Goal: Task Accomplishment & Management: Complete application form

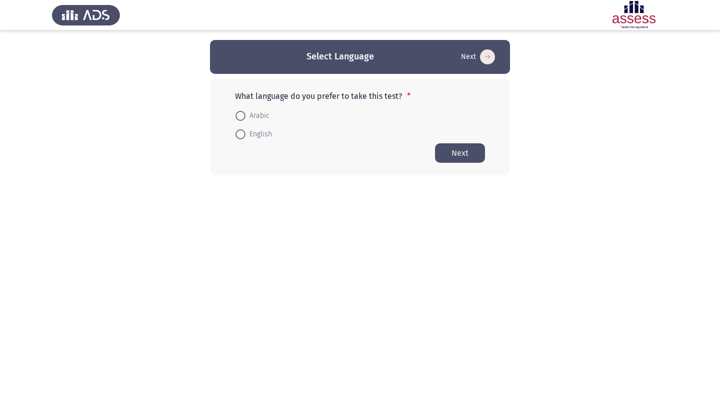
click at [249, 133] on span "English" at bounding box center [258, 134] width 26 height 12
click at [245, 133] on input "English" at bounding box center [240, 134] width 10 height 10
radio input "true"
click at [470, 155] on button "Next" at bounding box center [460, 152] width 50 height 19
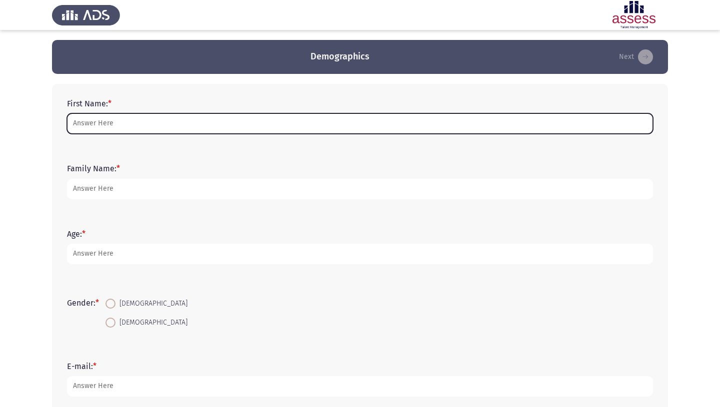
click at [258, 123] on input "First Name: *" at bounding box center [360, 123] width 586 height 20
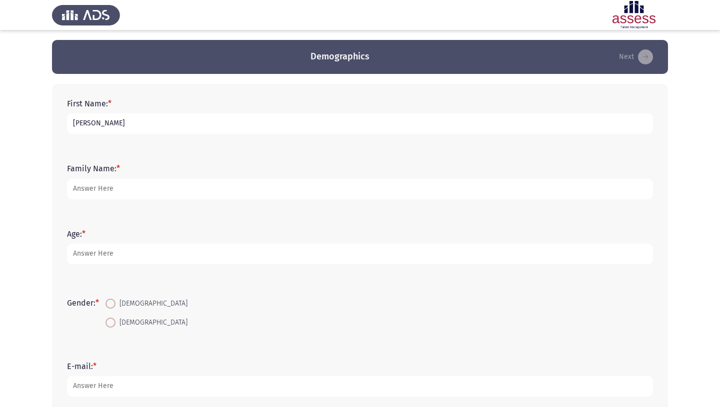
type input "[PERSON_NAME]"
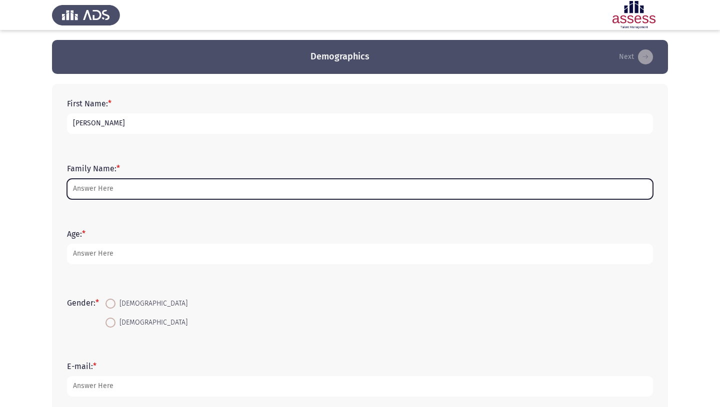
click at [168, 190] on input "Family Name: *" at bounding box center [360, 189] width 586 height 20
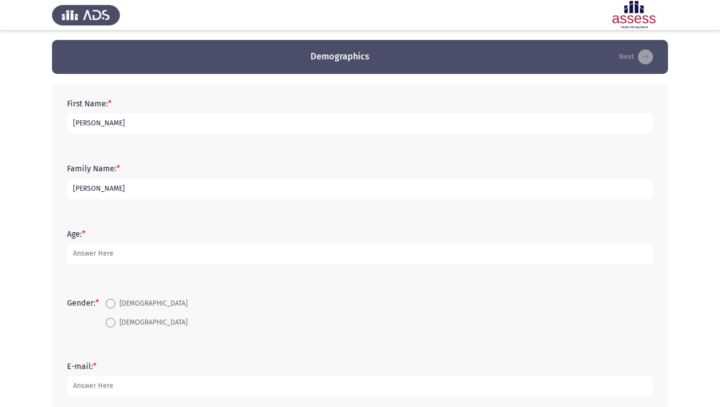
type input "[PERSON_NAME]"
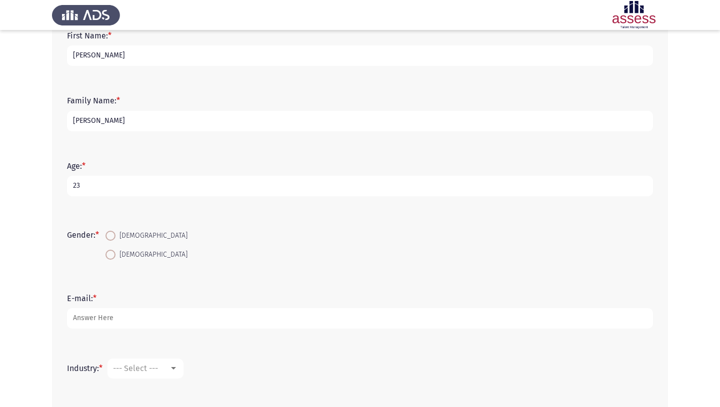
scroll to position [83, 0]
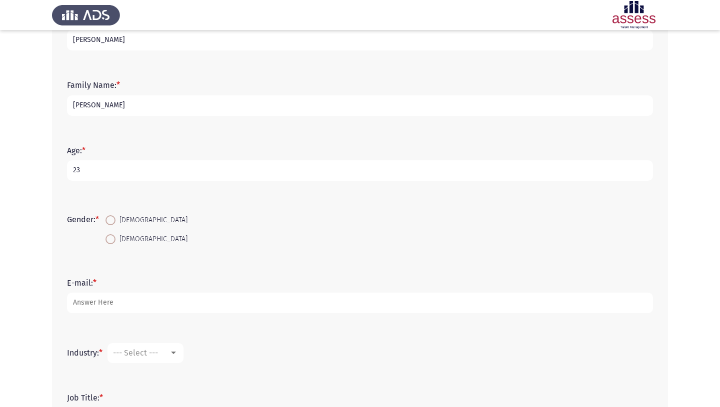
type input "23"
click at [111, 244] on span at bounding box center [110, 239] width 10 height 10
click at [111, 244] on input "[DEMOGRAPHIC_DATA]" at bounding box center [110, 239] width 10 height 10
radio input "true"
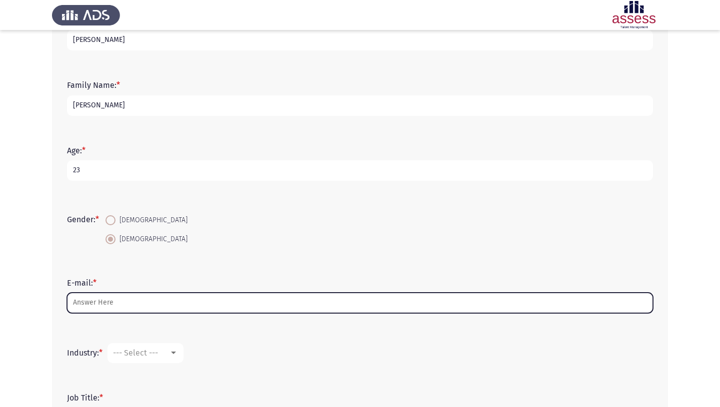
click at [119, 306] on input "E-mail: *" at bounding box center [360, 303] width 586 height 20
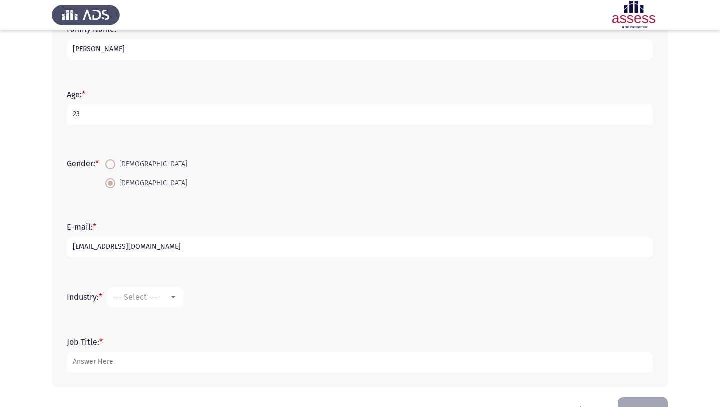
scroll to position [146, 0]
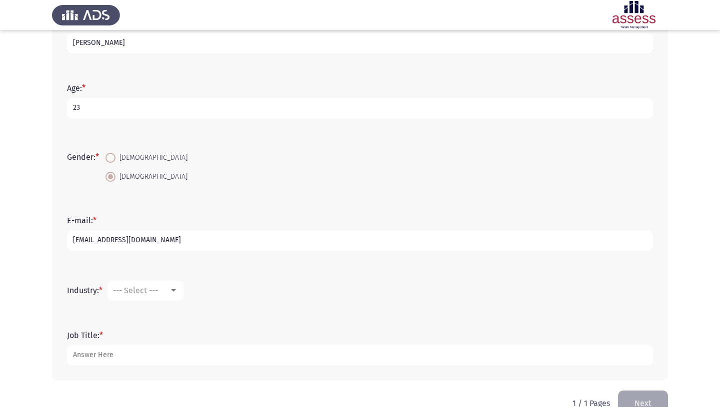
type input "[EMAIL_ADDRESS][DOMAIN_NAME]"
click at [122, 310] on div "Industry: * --- Select ---" at bounding box center [360, 291] width 596 height 50
click at [125, 288] on span "--- Select ---" at bounding box center [135, 290] width 45 height 9
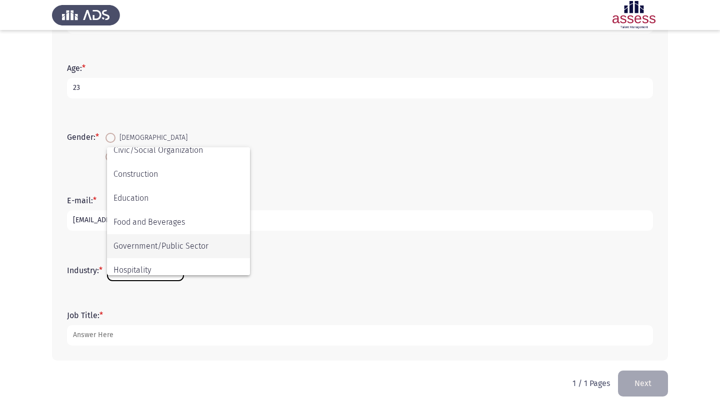
scroll to position [128, 0]
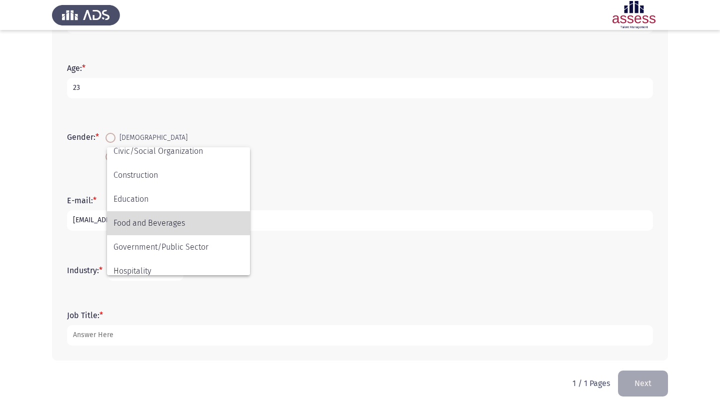
click at [187, 225] on span "Food and Beverages" at bounding box center [178, 223] width 130 height 24
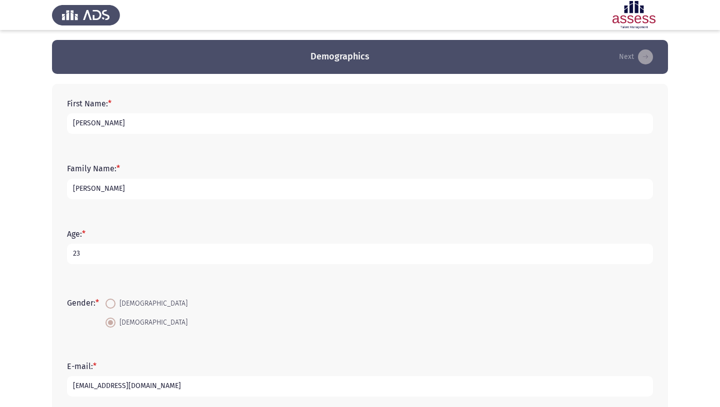
scroll to position [169, 0]
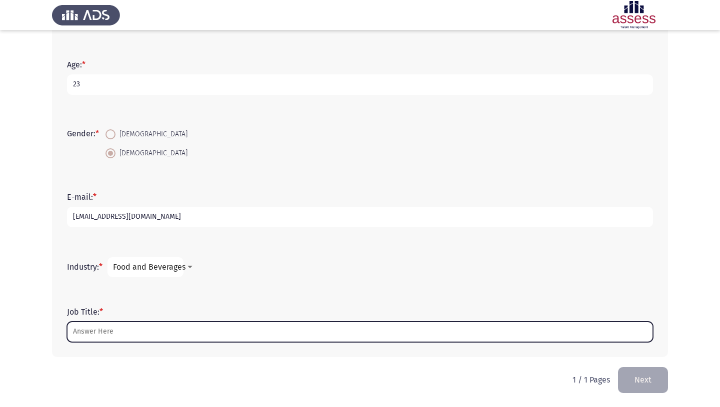
click at [201, 329] on input "Job Title: *" at bounding box center [360, 332] width 586 height 20
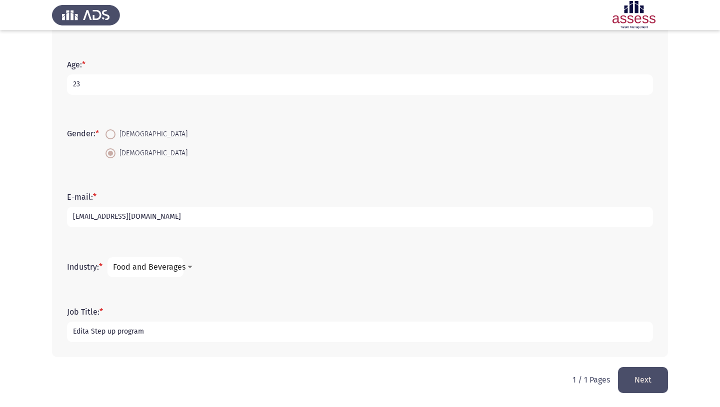
click at [116, 331] on input "Edita Step up program" at bounding box center [360, 332] width 586 height 20
click at [112, 330] on input "Edita Step up program" at bounding box center [360, 332] width 586 height 20
click at [121, 331] on input "Edita Step Up program" at bounding box center [360, 332] width 586 height 20
type input "Edita Step Up Program"
click at [636, 384] on button "Next" at bounding box center [643, 379] width 50 height 25
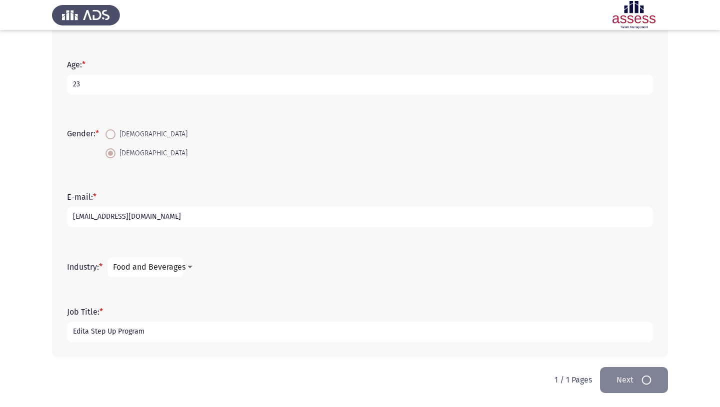
scroll to position [0, 0]
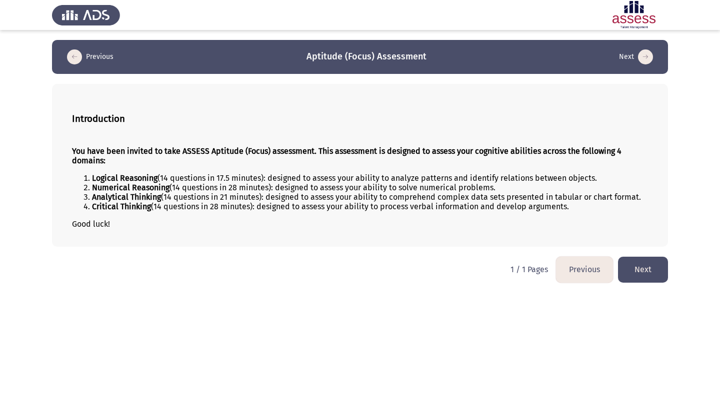
click at [637, 267] on button "Next" at bounding box center [643, 269] width 50 height 25
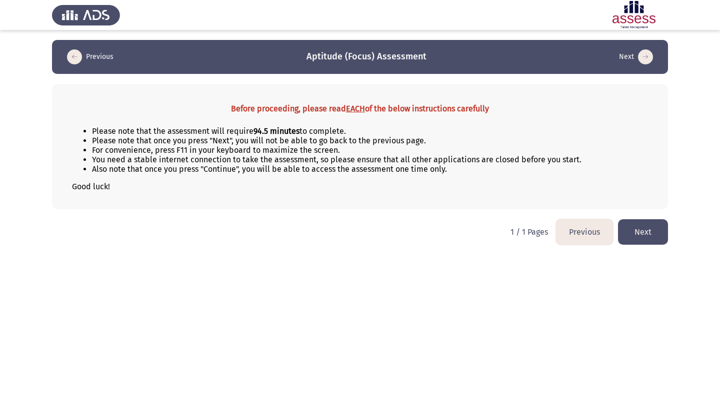
click at [648, 236] on button "Next" at bounding box center [643, 231] width 50 height 25
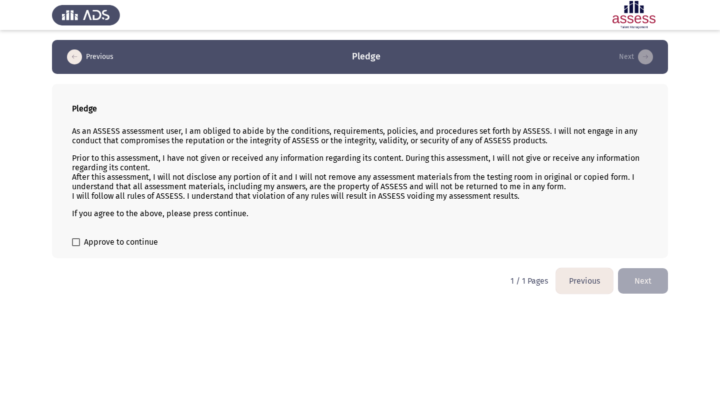
click at [443, 302] on html "Previous Pledge Next Pledge As an ASSESS assessment user, I am obliged to abide…" at bounding box center [360, 152] width 720 height 304
click at [79, 241] on span at bounding box center [76, 242] width 8 height 8
click at [76, 246] on input "Approve to continue" at bounding box center [75, 246] width 0 height 0
checkbox input "true"
click at [636, 287] on button "Next" at bounding box center [643, 280] width 50 height 25
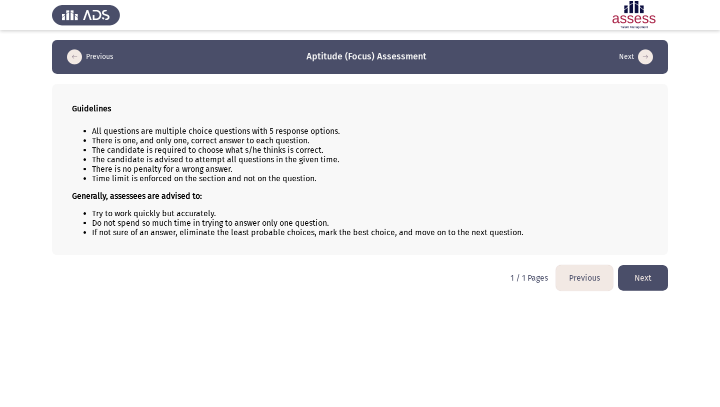
click at [665, 280] on button "Next" at bounding box center [643, 277] width 50 height 25
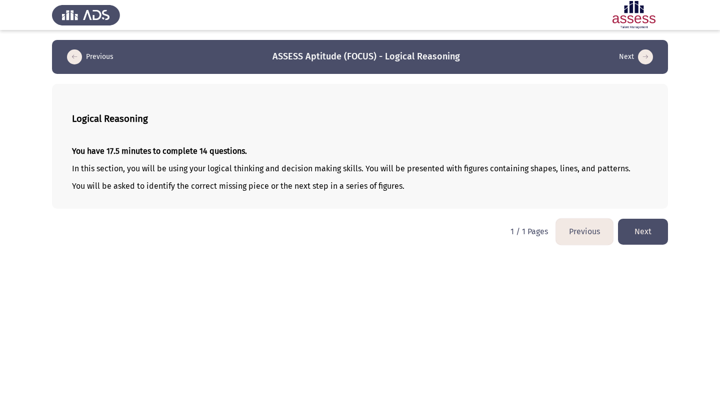
click at [623, 226] on button "Next" at bounding box center [643, 231] width 50 height 25
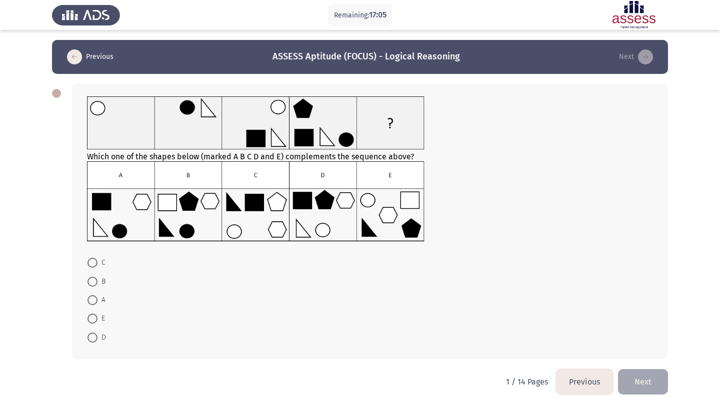
click at [93, 335] on span at bounding box center [92, 338] width 10 height 10
click at [93, 335] on input "D" at bounding box center [92, 338] width 10 height 10
radio input "true"
click at [639, 373] on button "Next" at bounding box center [643, 380] width 50 height 25
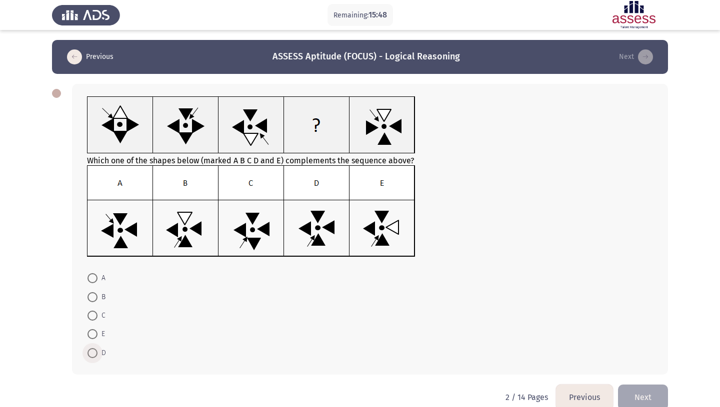
click at [94, 352] on span at bounding box center [92, 353] width 10 height 10
click at [94, 352] on input "D" at bounding box center [92, 353] width 10 height 10
radio input "true"
click at [639, 398] on button "Next" at bounding box center [643, 396] width 50 height 25
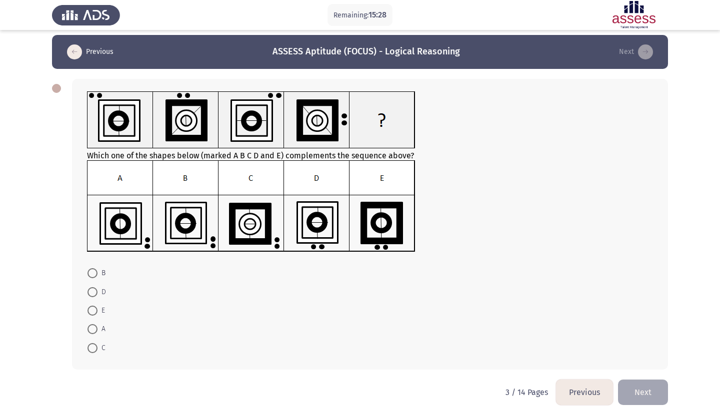
scroll to position [3, 0]
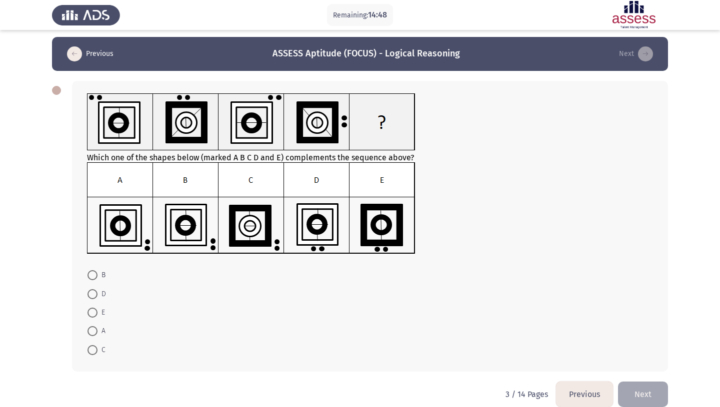
click at [92, 277] on span at bounding box center [92, 275] width 10 height 10
click at [92, 277] on input "B" at bounding box center [92, 275] width 10 height 10
radio input "true"
click at [643, 389] on button "Next" at bounding box center [643, 393] width 50 height 25
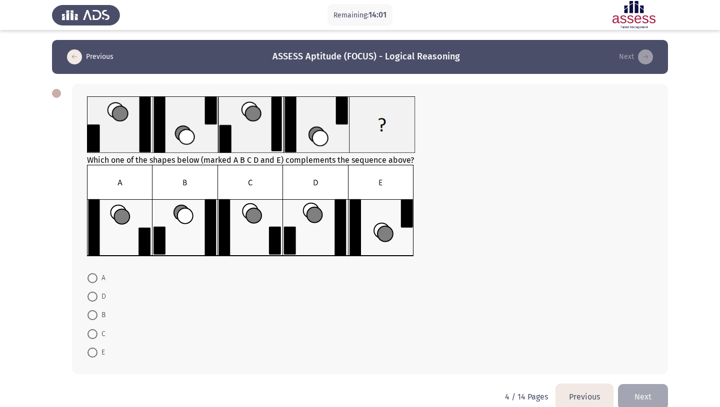
click at [94, 295] on span at bounding box center [92, 297] width 10 height 10
click at [94, 295] on input "D" at bounding box center [92, 297] width 10 height 10
radio input "true"
click at [641, 395] on button "Next" at bounding box center [643, 396] width 50 height 25
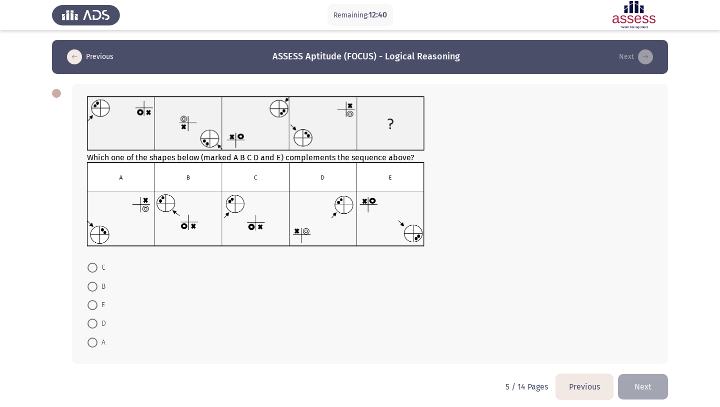
click at [94, 267] on span at bounding box center [92, 268] width 10 height 10
click at [94, 267] on input "C" at bounding box center [92, 268] width 10 height 10
radio input "true"
click at [633, 384] on button "Next" at bounding box center [643, 385] width 50 height 25
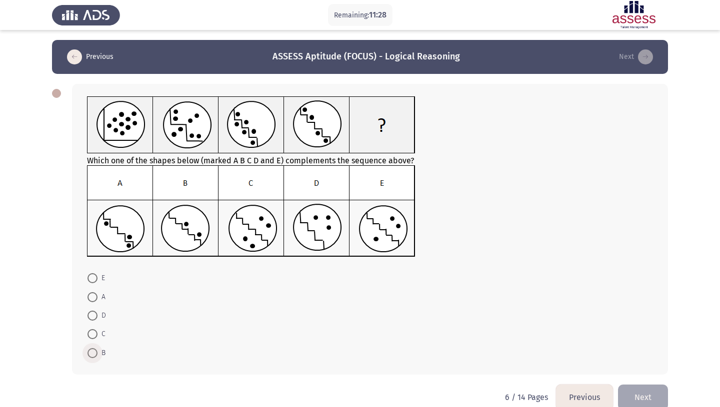
click at [92, 355] on span at bounding box center [92, 353] width 10 height 10
click at [92, 355] on input "B" at bounding box center [92, 353] width 10 height 10
radio input "true"
click at [663, 393] on button "Next" at bounding box center [643, 396] width 50 height 25
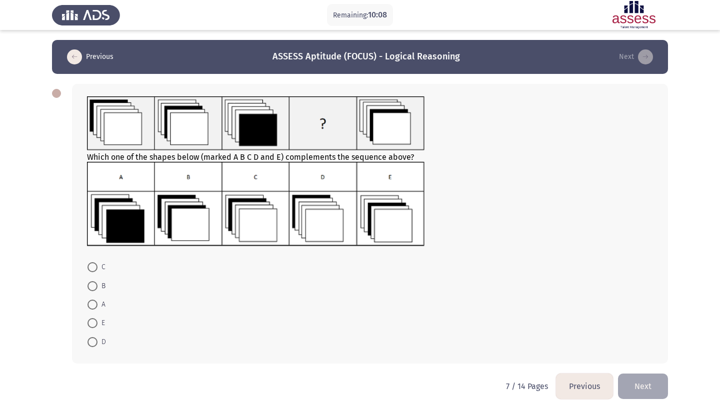
click at [94, 341] on span at bounding box center [92, 342] width 10 height 10
click at [94, 341] on input "D" at bounding box center [92, 342] width 10 height 10
radio input "true"
click at [90, 266] on span at bounding box center [92, 267] width 10 height 10
click at [90, 266] on input "C" at bounding box center [92, 267] width 10 height 10
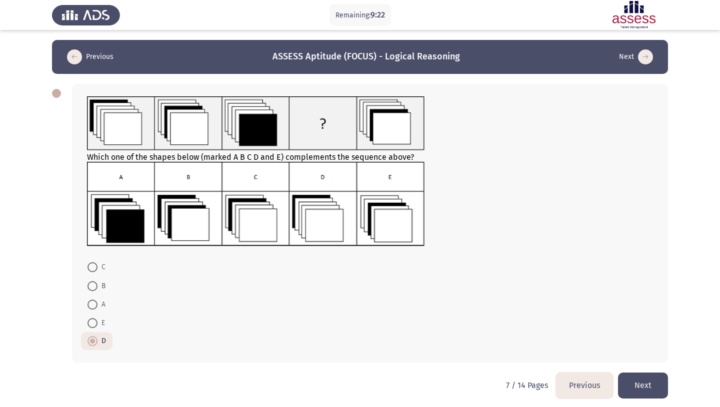
radio input "true"
click at [631, 381] on button "Next" at bounding box center [643, 385] width 50 height 25
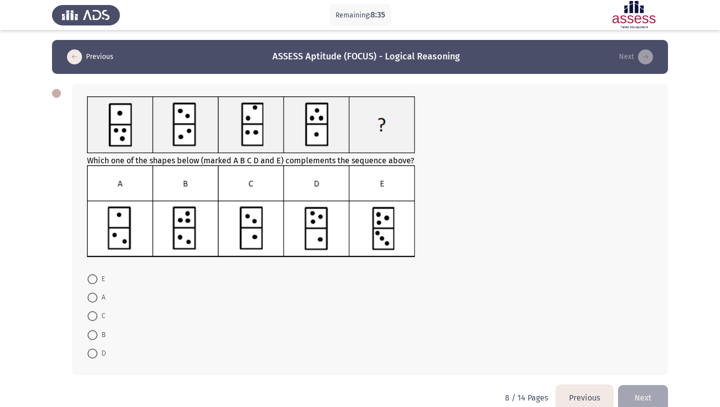
click at [91, 352] on span at bounding box center [92, 354] width 10 height 10
click at [91, 352] on input "D" at bounding box center [92, 354] width 10 height 10
radio input "true"
click at [634, 397] on button "Next" at bounding box center [643, 397] width 50 height 25
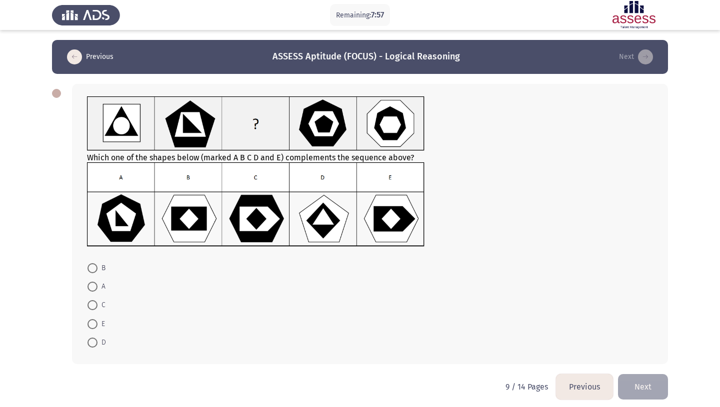
click at [90, 346] on span at bounding box center [92, 343] width 10 height 10
click at [90, 346] on input "D" at bounding box center [92, 343] width 10 height 10
radio input "true"
click at [653, 386] on button "Next" at bounding box center [643, 386] width 50 height 25
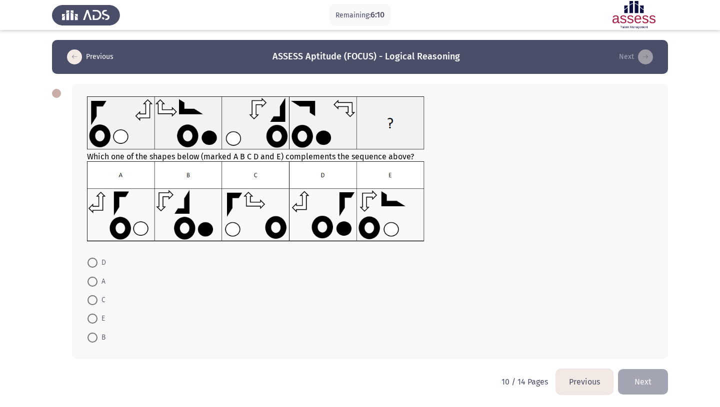
click at [90, 284] on span at bounding box center [92, 282] width 10 height 10
click at [90, 284] on input "A" at bounding box center [92, 282] width 10 height 10
radio input "true"
click at [643, 384] on button "Next" at bounding box center [643, 380] width 50 height 25
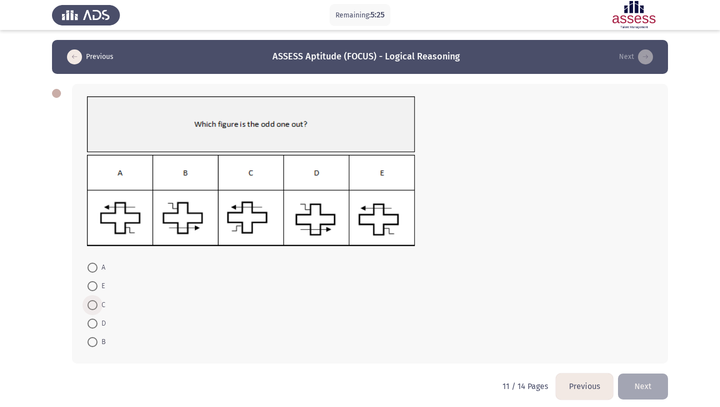
click at [90, 307] on span at bounding box center [92, 305] width 10 height 10
click at [90, 307] on input "C" at bounding box center [92, 305] width 10 height 10
radio input "true"
click at [637, 377] on button "Next" at bounding box center [643, 385] width 50 height 25
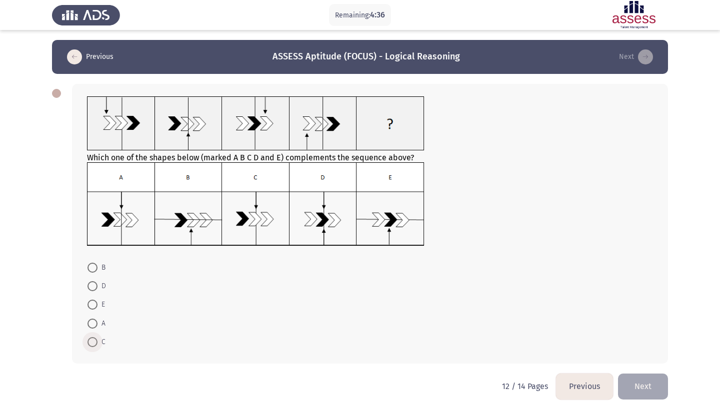
click at [91, 342] on span at bounding box center [92, 342] width 10 height 10
click at [91, 342] on input "C" at bounding box center [92, 342] width 10 height 10
radio input "true"
click at [644, 381] on button "Next" at bounding box center [643, 385] width 50 height 25
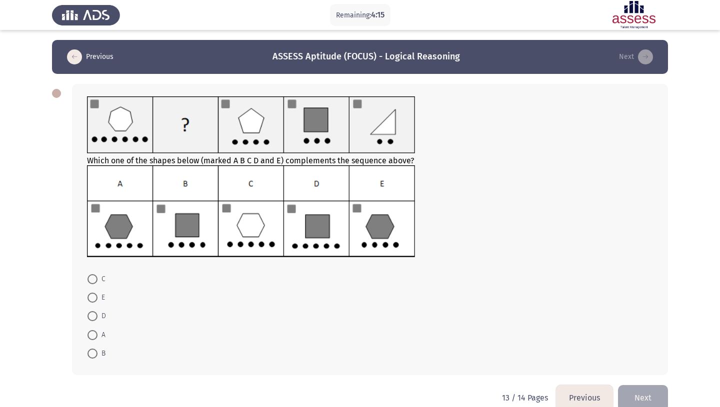
click at [90, 334] on span at bounding box center [92, 335] width 10 height 10
click at [90, 334] on input "A" at bounding box center [92, 335] width 10 height 10
radio input "true"
click at [650, 392] on button "Next" at bounding box center [643, 397] width 50 height 25
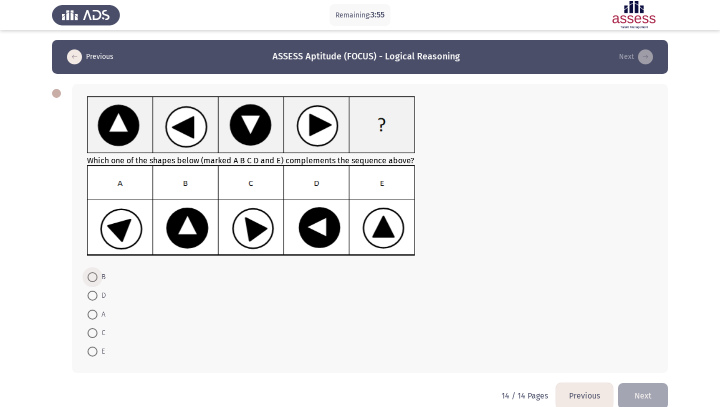
click at [92, 279] on span at bounding box center [92, 277] width 10 height 10
click at [92, 279] on input "B" at bounding box center [92, 277] width 10 height 10
radio input "true"
click at [654, 395] on button "Next" at bounding box center [643, 395] width 50 height 25
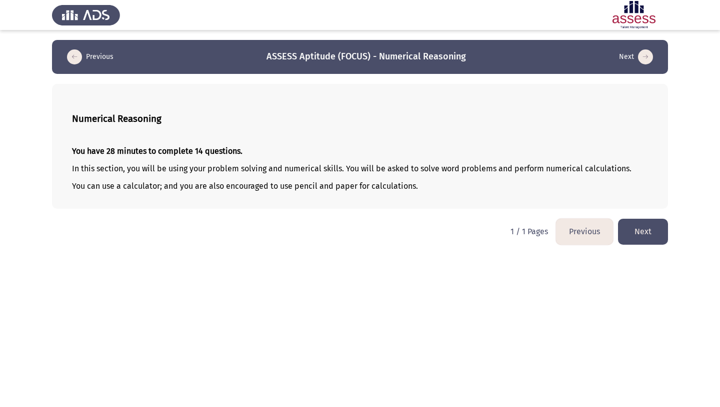
click at [513, 255] on html "Previous ASSESS Aptitude (FOCUS) - Numerical Reasoning Next Numerical Reasoning…" at bounding box center [360, 127] width 720 height 255
click at [643, 229] on button "Next" at bounding box center [643, 231] width 50 height 25
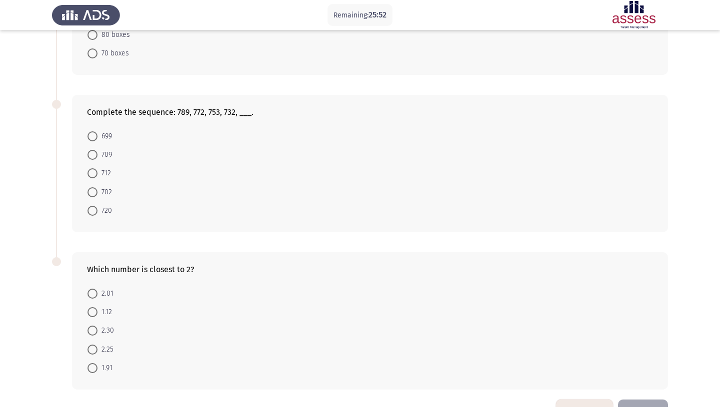
scroll to position [345, 0]
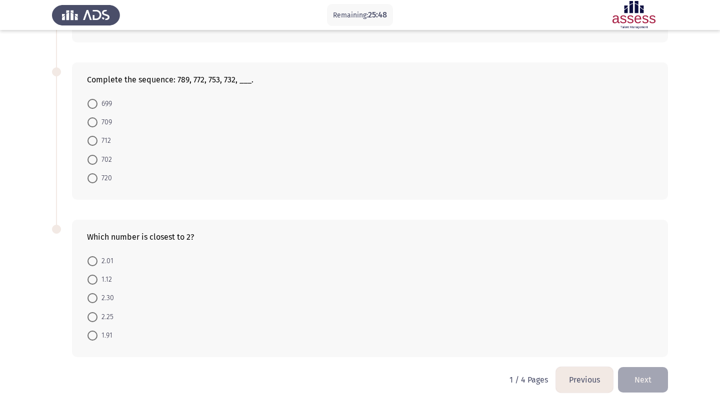
click at [95, 263] on span at bounding box center [92, 261] width 10 height 10
click at [95, 263] on input "2.01" at bounding box center [92, 261] width 10 height 10
radio input "true"
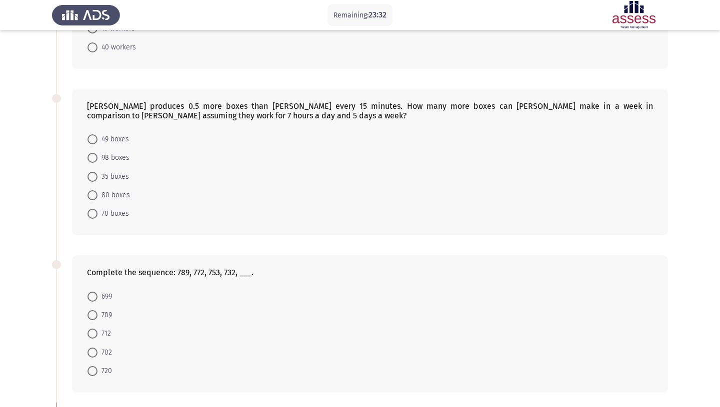
scroll to position [161, 0]
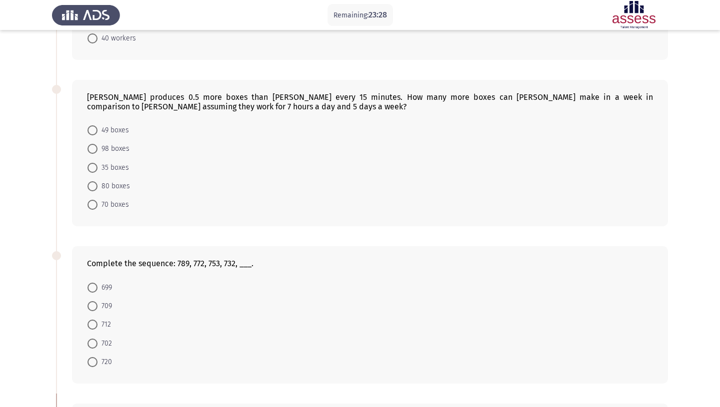
click at [91, 306] on span at bounding box center [92, 306] width 10 height 10
click at [91, 306] on input "709" at bounding box center [92, 306] width 10 height 10
radio input "true"
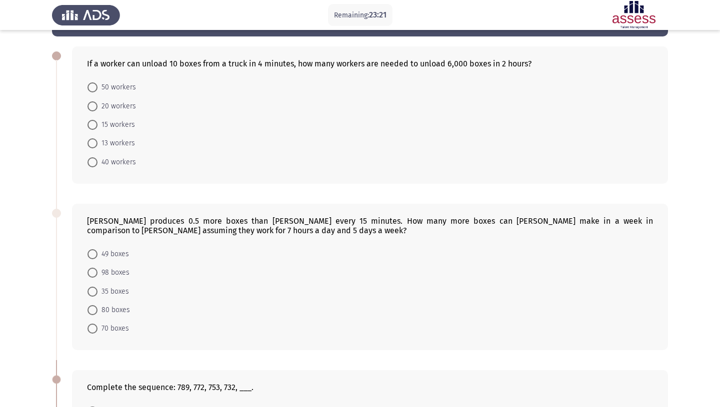
scroll to position [45, 0]
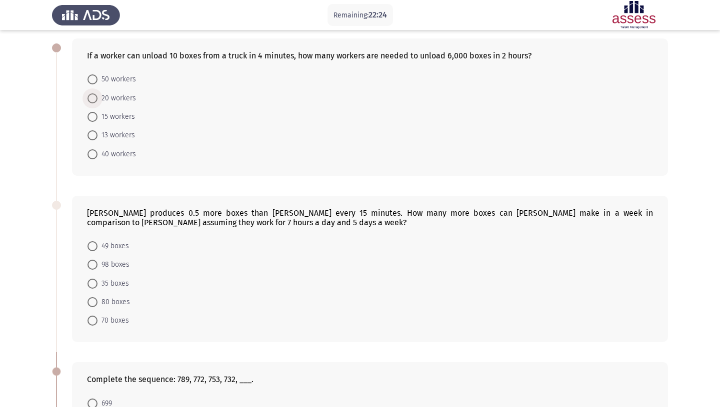
click at [94, 96] on span at bounding box center [92, 98] width 10 height 10
click at [94, 96] on input "20 workers" at bounding box center [92, 98] width 10 height 10
radio input "true"
click at [90, 320] on span at bounding box center [92, 320] width 10 height 10
click at [90, 320] on input "70 boxes" at bounding box center [92, 320] width 10 height 10
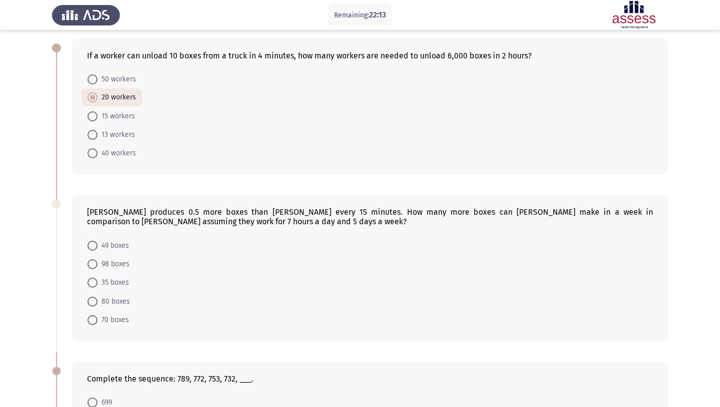
radio input "true"
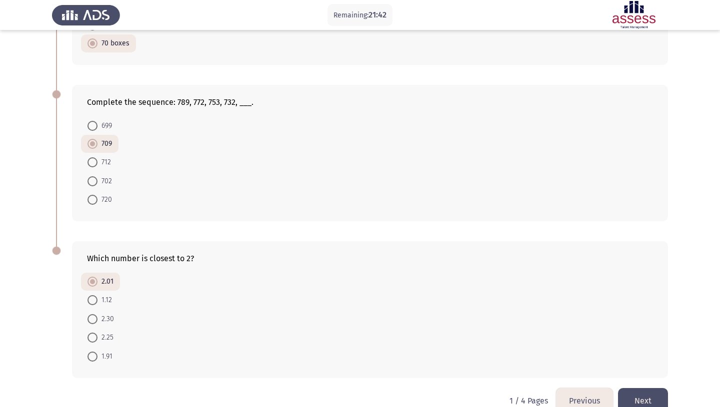
scroll to position [343, 0]
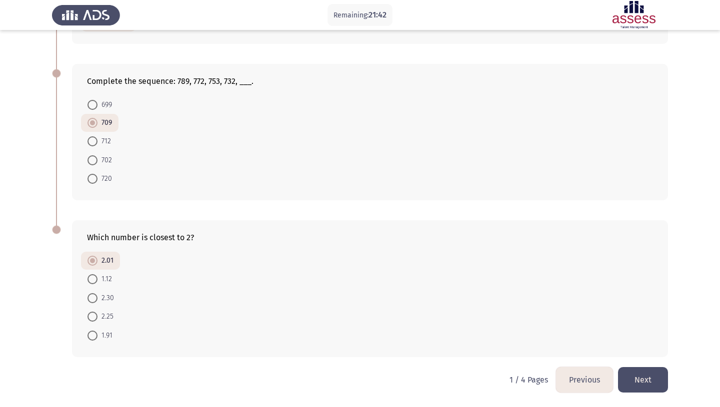
click at [645, 378] on button "Next" at bounding box center [643, 379] width 50 height 25
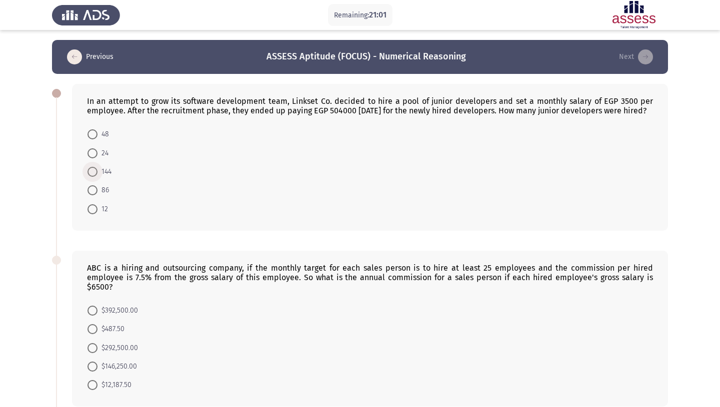
click at [97, 177] on span at bounding box center [92, 172] width 10 height 10
click at [97, 177] on input "144" at bounding box center [92, 172] width 10 height 10
radio input "true"
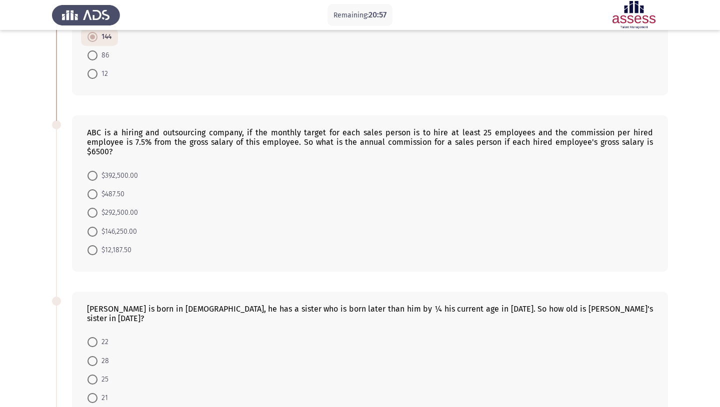
scroll to position [139, 0]
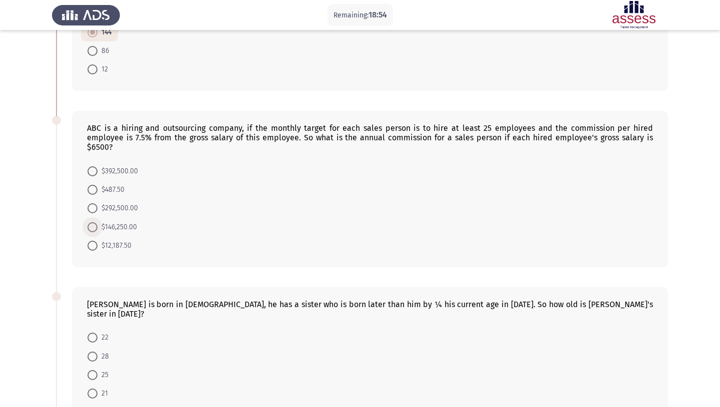
click at [95, 232] on span at bounding box center [92, 227] width 10 height 10
click at [95, 232] on input "$146,250.00" at bounding box center [92, 227] width 10 height 10
radio input "true"
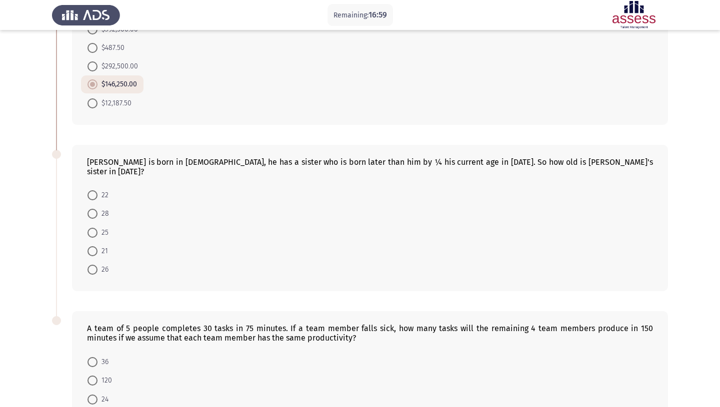
scroll to position [382, 0]
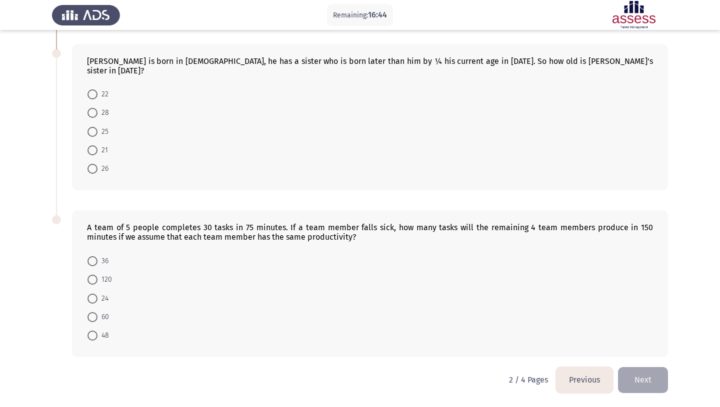
click at [281, 281] on form "36 120 24 60 48" at bounding box center [370, 297] width 566 height 93
click at [96, 153] on span at bounding box center [92, 150] width 10 height 10
click at [96, 153] on input "21" at bounding box center [92, 150] width 10 height 10
radio input "true"
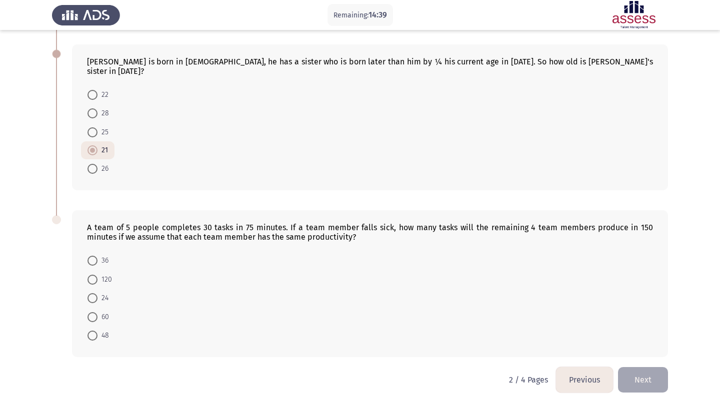
click at [88, 321] on span at bounding box center [92, 317] width 10 height 10
click at [88, 321] on input "60" at bounding box center [92, 317] width 10 height 10
radio input "true"
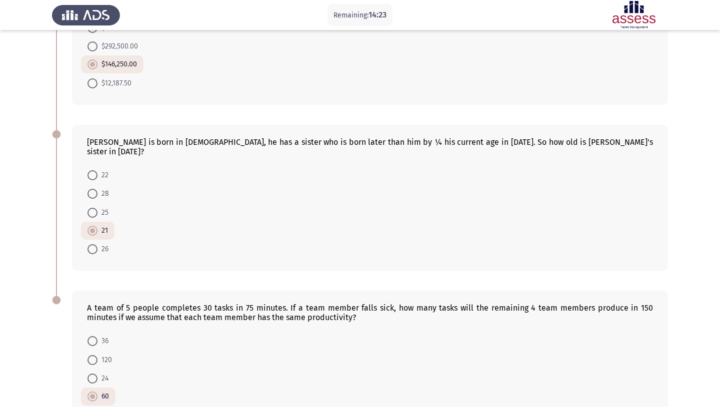
scroll to position [381, 0]
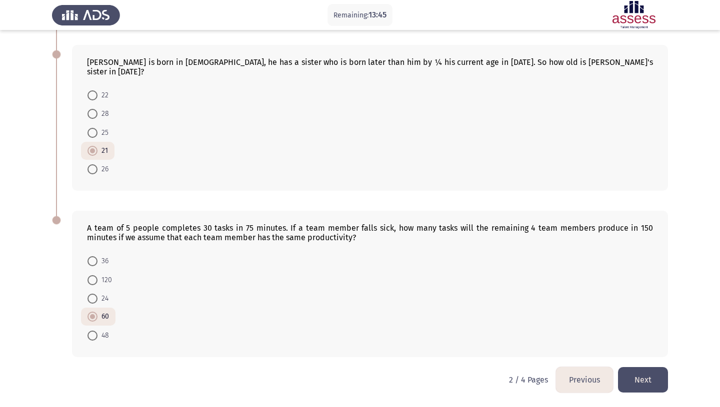
click at [102, 295] on span "24" at bounding box center [102, 299] width 11 height 12
click at [97, 295] on input "24" at bounding box center [92, 299] width 10 height 10
radio input "true"
click at [649, 377] on button "Next" at bounding box center [643, 379] width 50 height 25
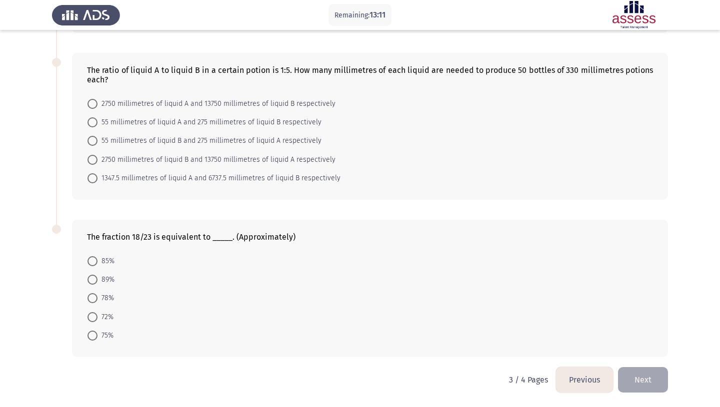
scroll to position [327, 0]
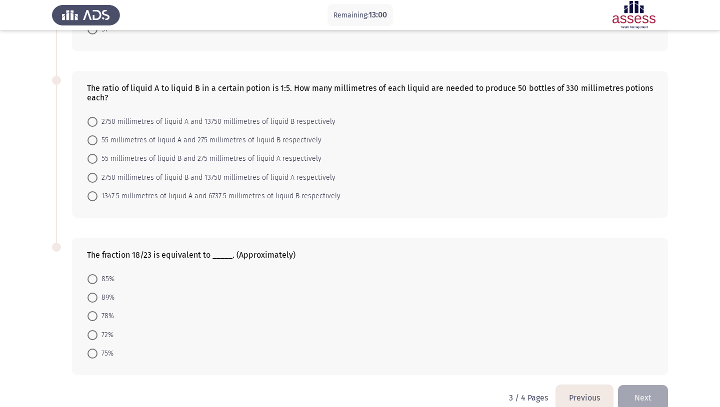
click at [94, 314] on span at bounding box center [92, 316] width 10 height 10
click at [94, 314] on input "78%" at bounding box center [92, 316] width 10 height 10
radio input "true"
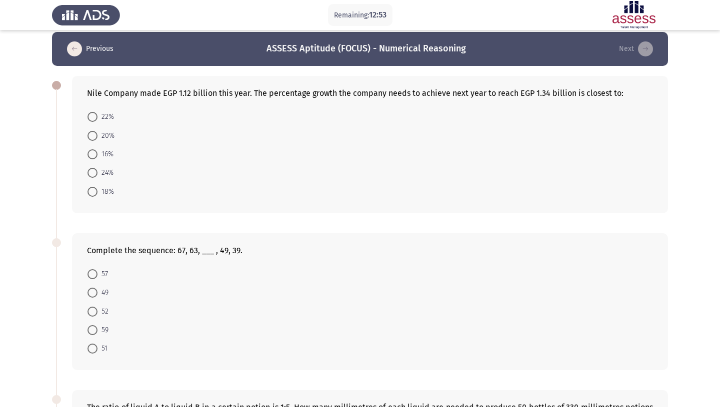
scroll to position [0, 0]
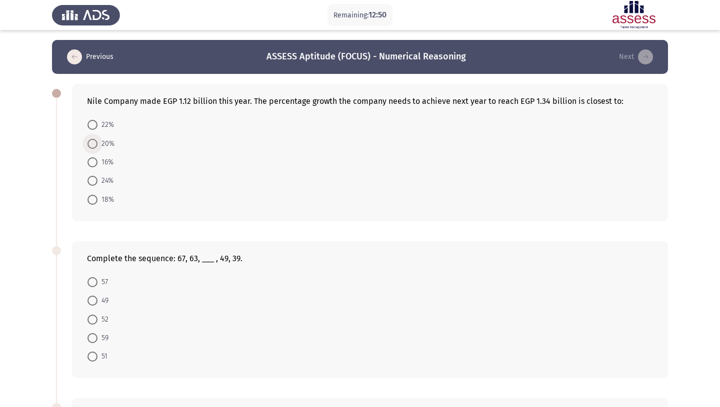
click at [91, 141] on span at bounding box center [92, 144] width 10 height 10
click at [91, 141] on input "20%" at bounding box center [92, 144] width 10 height 10
radio input "true"
click at [699, 183] on app-assessment-container "Remaining: 12:42 Previous ASSESS Aptitude (FOCUS) - Numerical Reasoning Next Ni…" at bounding box center [360, 375] width 720 height 671
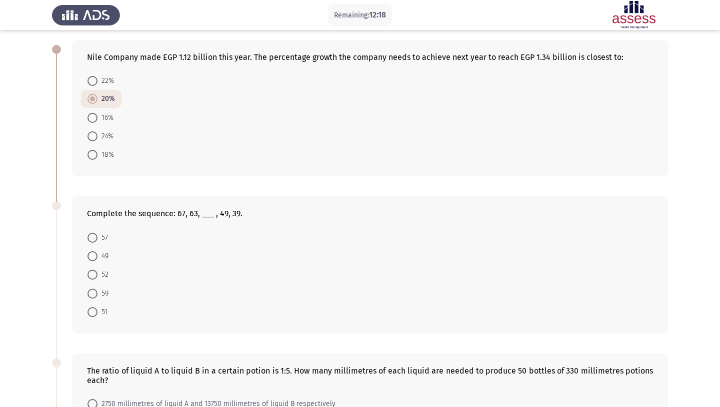
scroll to position [44, 0]
click at [93, 237] on span at bounding box center [92, 237] width 10 height 10
click at [93, 237] on input "57" at bounding box center [92, 237] width 10 height 10
radio input "true"
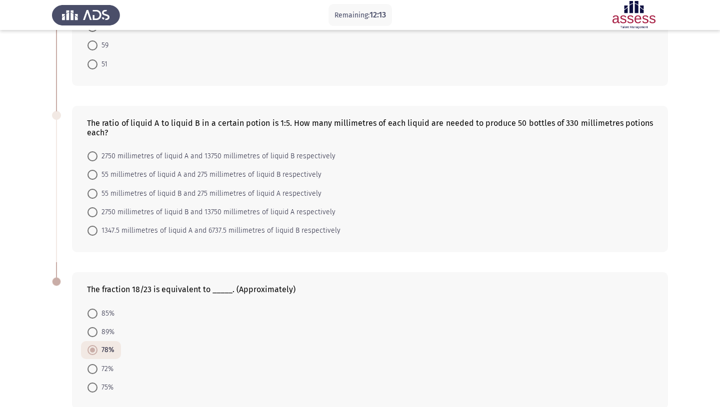
scroll to position [291, 0]
click at [142, 152] on span "2750 millimetres of liquid A and 13750 millimetres of liquid B respectively" at bounding box center [216, 157] width 238 height 12
click at [97, 152] on input "2750 millimetres of liquid A and 13750 millimetres of liquid B respectively" at bounding box center [92, 157] width 10 height 10
radio input "true"
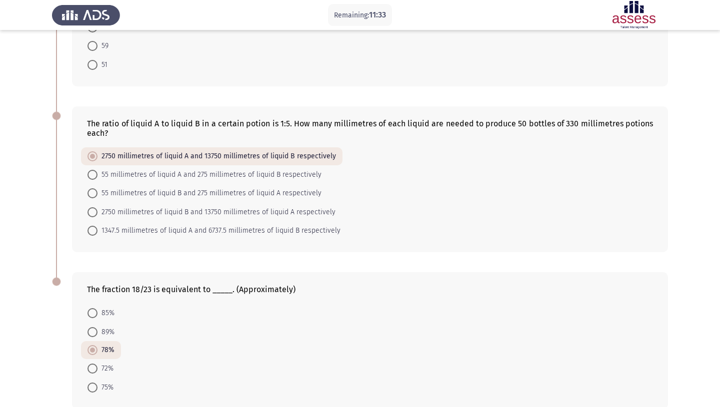
scroll to position [343, 0]
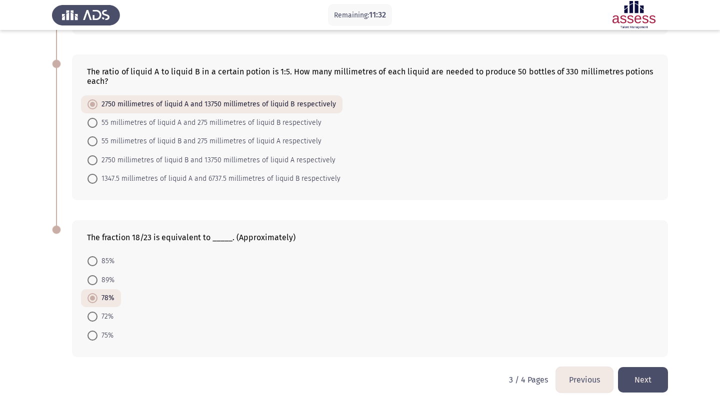
click at [646, 374] on button "Next" at bounding box center [643, 379] width 50 height 25
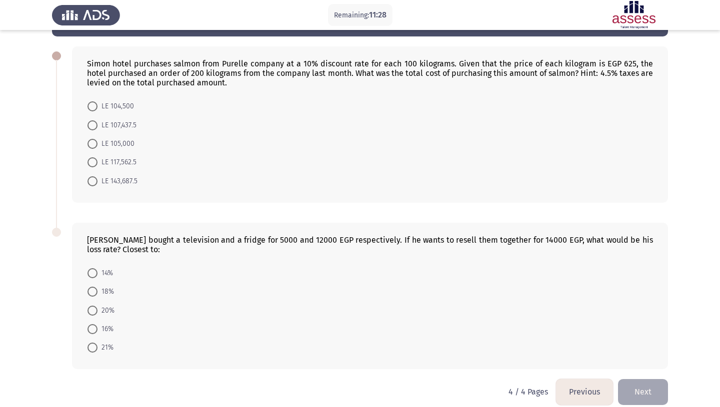
scroll to position [35, 0]
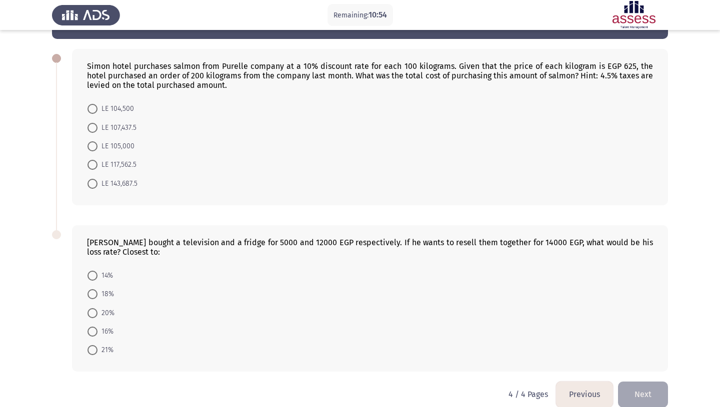
click at [94, 165] on span at bounding box center [92, 165] width 10 height 10
click at [94, 165] on input "LE 117,562.5" at bounding box center [92, 165] width 10 height 10
radio input "true"
click at [95, 292] on span at bounding box center [92, 294] width 10 height 10
click at [95, 292] on input "18%" at bounding box center [92, 294] width 10 height 10
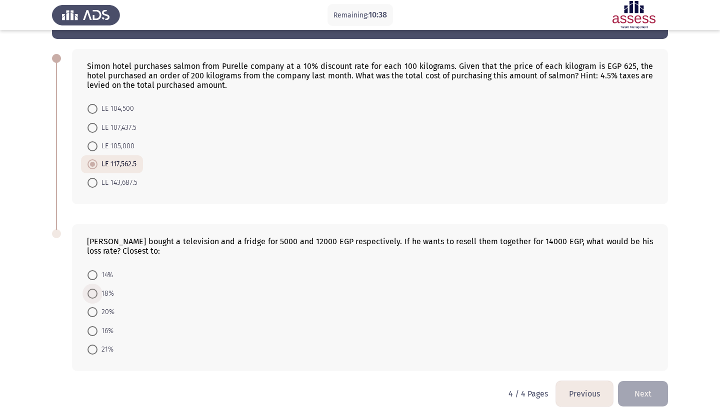
radio input "true"
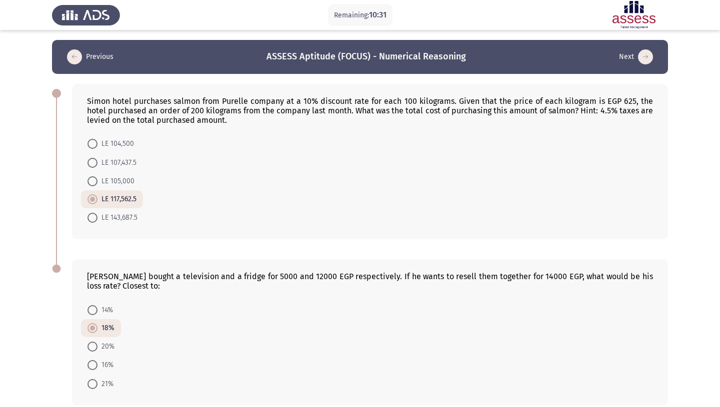
scroll to position [48, 0]
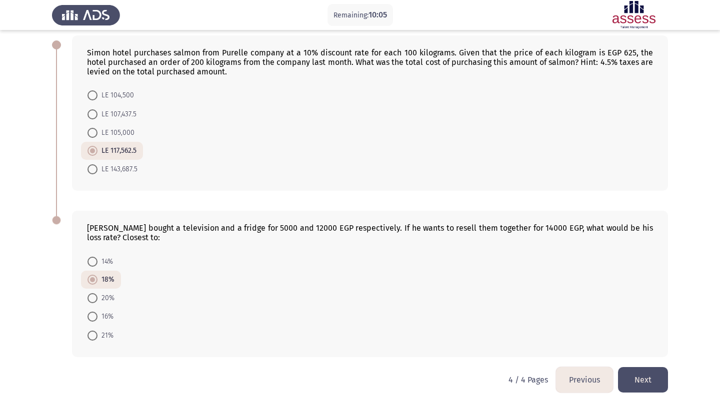
click at [629, 373] on button "Next" at bounding box center [643, 379] width 50 height 25
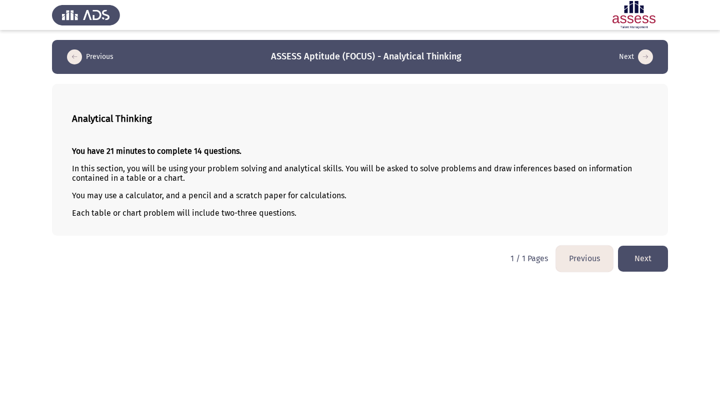
click at [650, 255] on button "Next" at bounding box center [643, 258] width 50 height 25
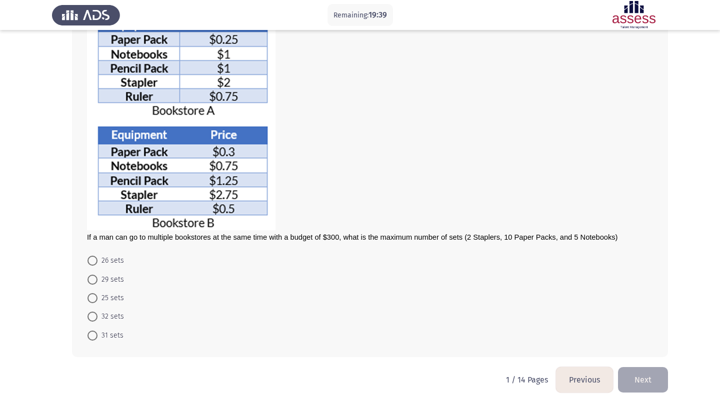
click at [97, 259] on span at bounding box center [92, 261] width 10 height 10
click at [97, 259] on input "26 sets" at bounding box center [92, 261] width 10 height 10
radio input "true"
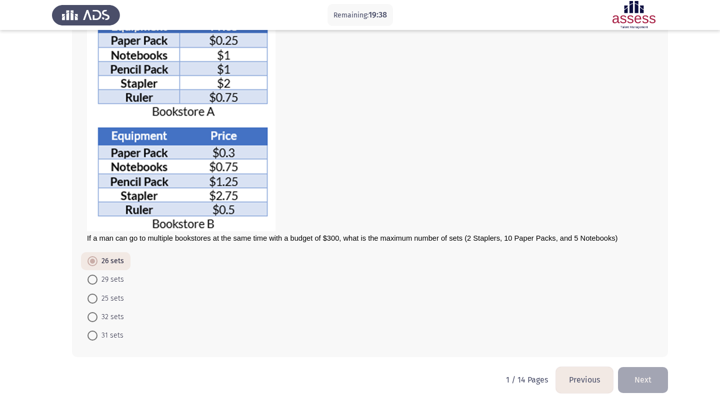
scroll to position [72, 0]
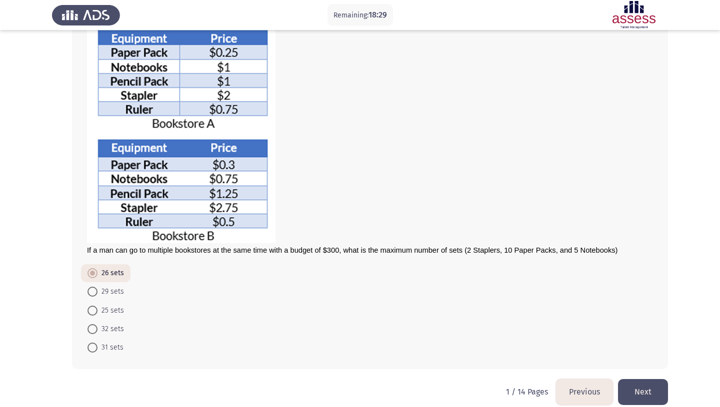
click at [99, 287] on span "29 sets" at bounding box center [110, 292] width 26 height 12
click at [97, 287] on input "29 sets" at bounding box center [92, 292] width 10 height 10
radio input "true"
click at [99, 287] on span "29 sets" at bounding box center [110, 292] width 26 height 12
click at [97, 287] on input "29 sets" at bounding box center [92, 292] width 10 height 10
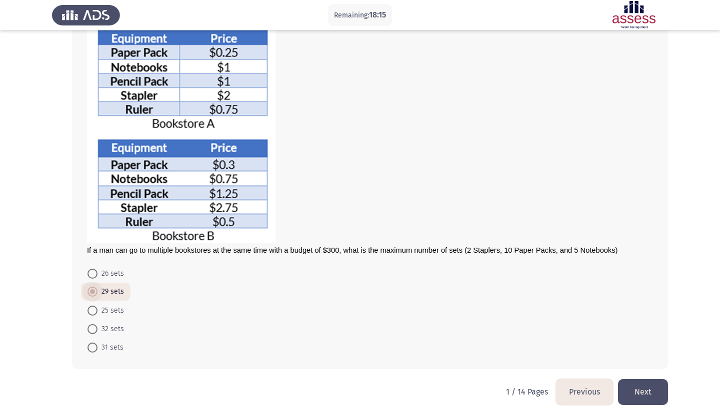
click at [99, 287] on span "29 sets" at bounding box center [110, 292] width 26 height 12
click at [97, 287] on input "29 sets" at bounding box center [92, 292] width 10 height 10
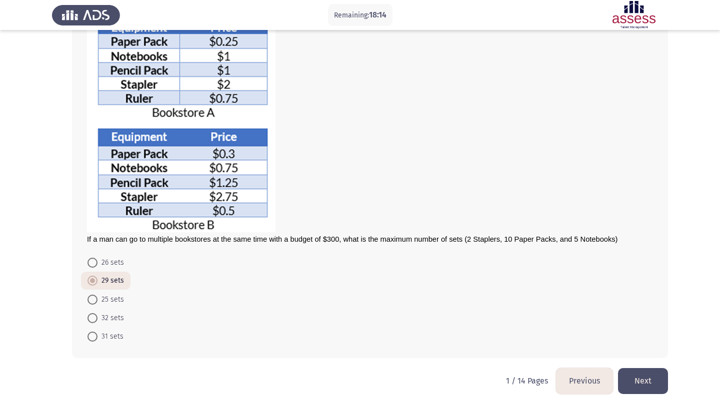
scroll to position [84, 0]
click at [637, 381] on button "Next" at bounding box center [643, 380] width 50 height 25
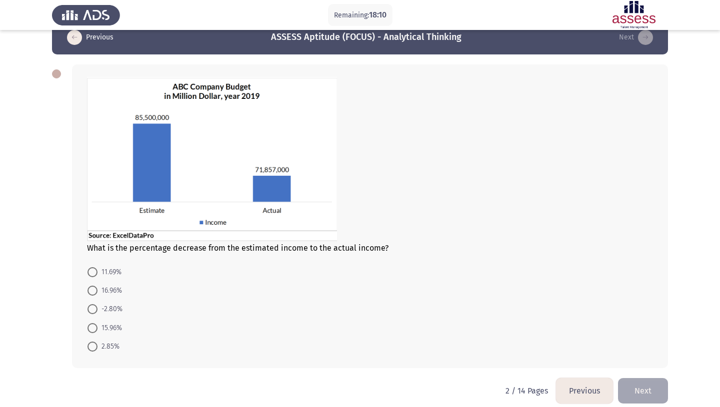
scroll to position [22, 0]
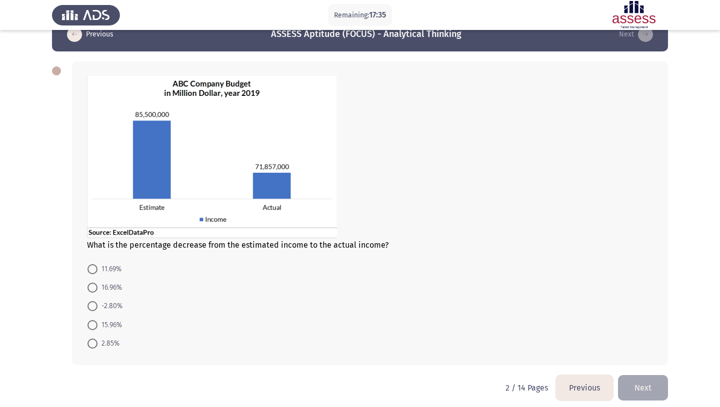
click at [94, 327] on span at bounding box center [92, 325] width 10 height 10
click at [94, 327] on input "15.96%" at bounding box center [92, 325] width 10 height 10
radio input "true"
click at [641, 388] on button "Next" at bounding box center [643, 387] width 50 height 25
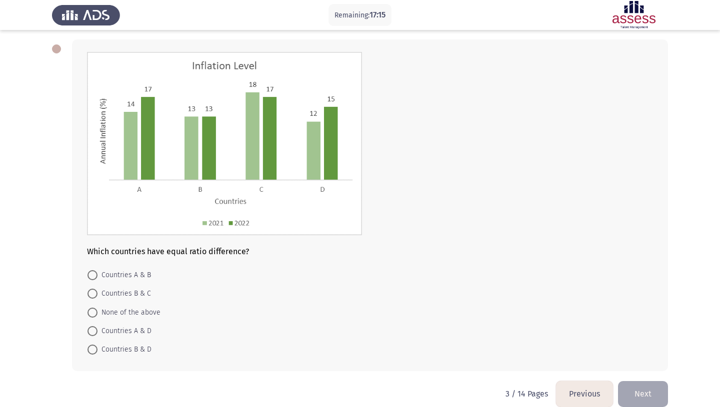
scroll to position [58, 0]
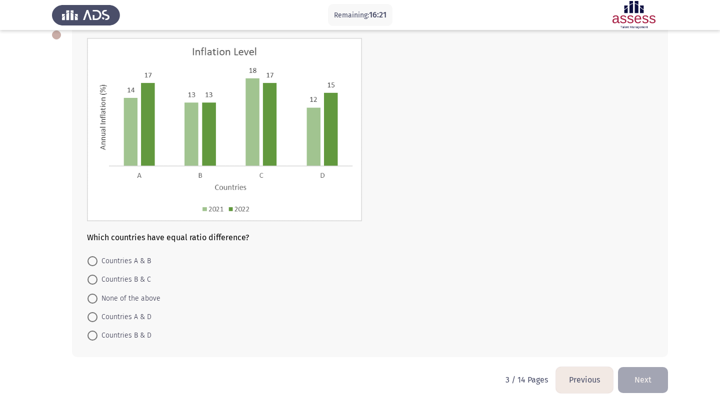
click at [96, 318] on span at bounding box center [92, 317] width 10 height 10
click at [96, 318] on input "Countries A & D" at bounding box center [92, 317] width 10 height 10
radio input "true"
click at [648, 388] on button "Next" at bounding box center [643, 379] width 50 height 25
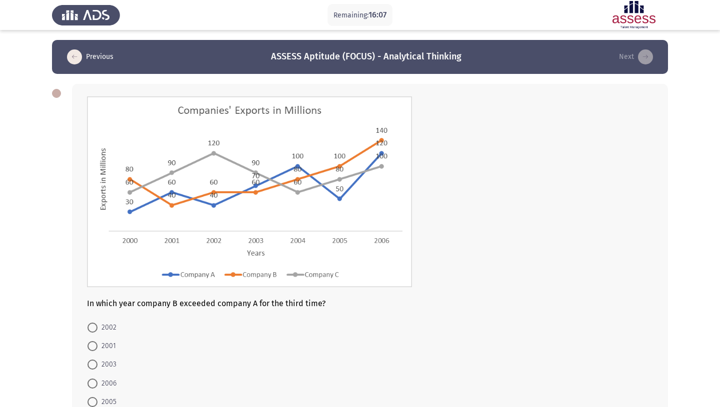
scroll to position [42, 0]
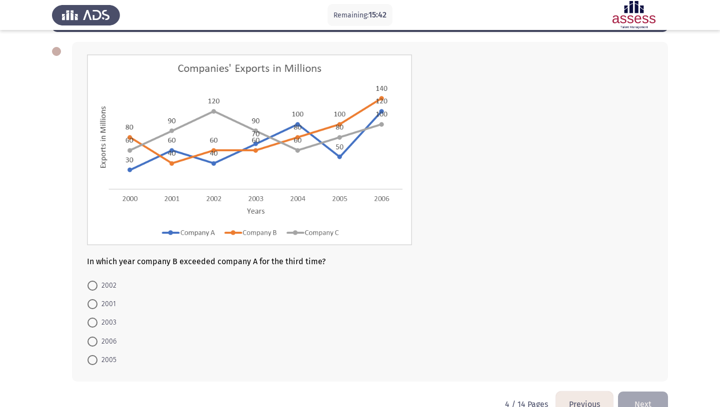
click at [88, 359] on span at bounding box center [92, 360] width 10 height 10
click at [88, 359] on input "2005" at bounding box center [92, 360] width 10 height 10
radio input "true"
click at [650, 400] on button "Next" at bounding box center [643, 403] width 50 height 25
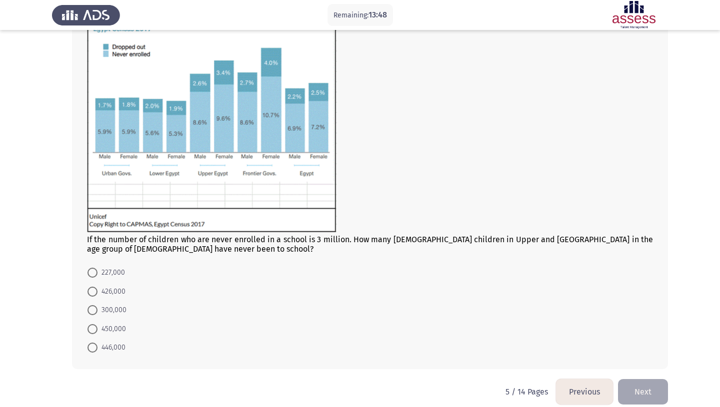
scroll to position [107, 0]
click at [92, 293] on span at bounding box center [92, 291] width 10 height 10
click at [92, 293] on input "426,000" at bounding box center [92, 291] width 10 height 10
radio input "true"
click at [664, 390] on button "Next" at bounding box center [643, 390] width 50 height 25
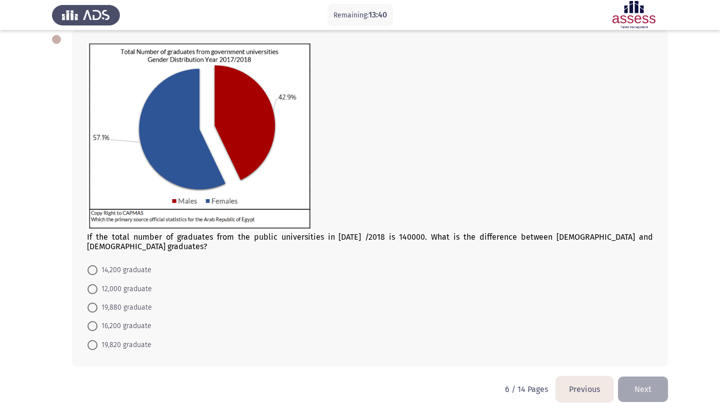
scroll to position [38, 0]
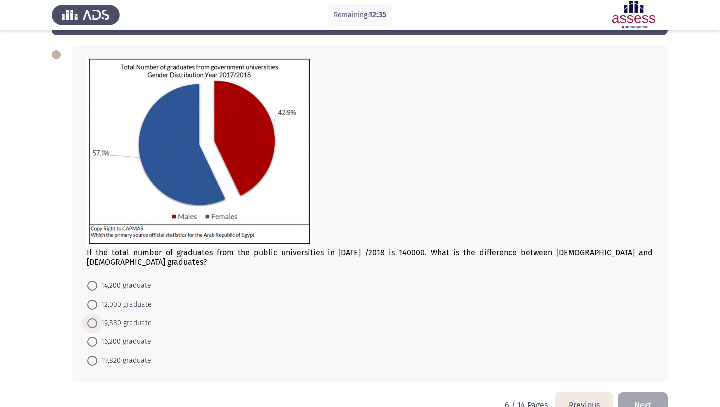
click at [124, 317] on span "19,880 graduate" at bounding box center [124, 323] width 54 height 12
click at [97, 318] on input "19,880 graduate" at bounding box center [92, 323] width 10 height 10
radio input "true"
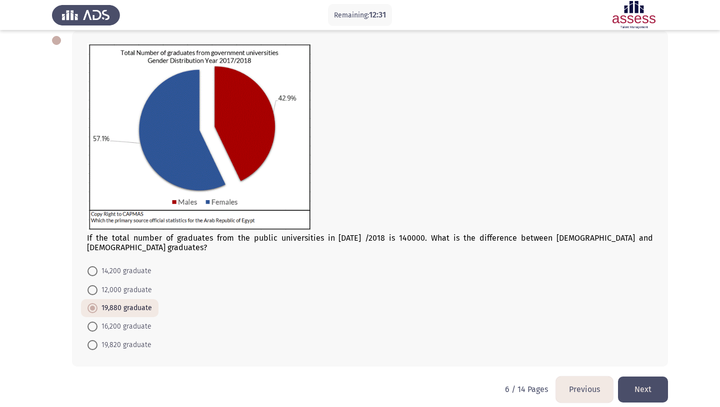
click at [641, 377] on button "Next" at bounding box center [643, 389] width 50 height 25
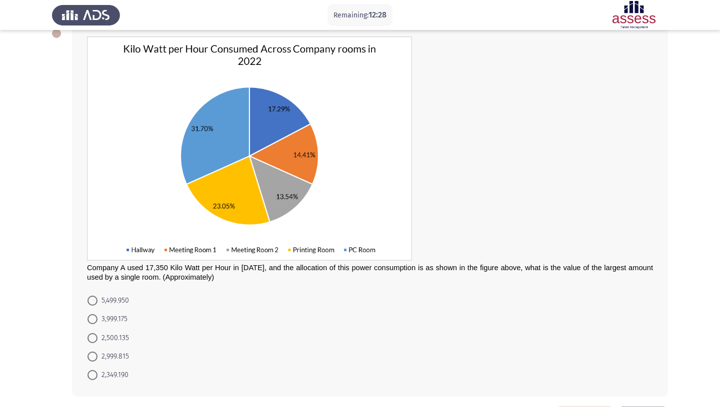
scroll to position [59, 0]
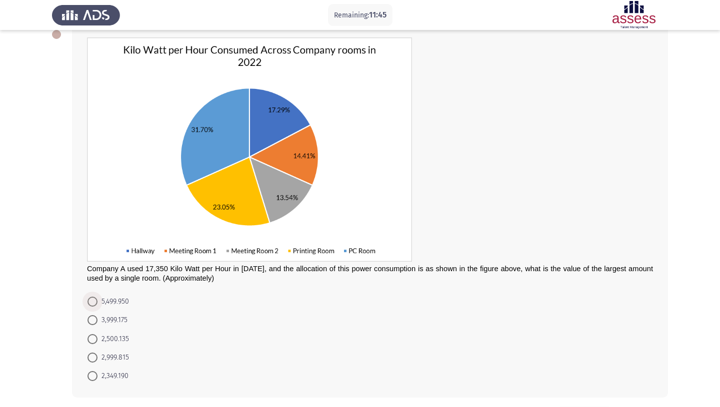
click at [100, 298] on span "5,499.950" at bounding box center [112, 302] width 31 height 12
click at [97, 298] on input "5,499.950" at bounding box center [92, 302] width 10 height 10
radio input "true"
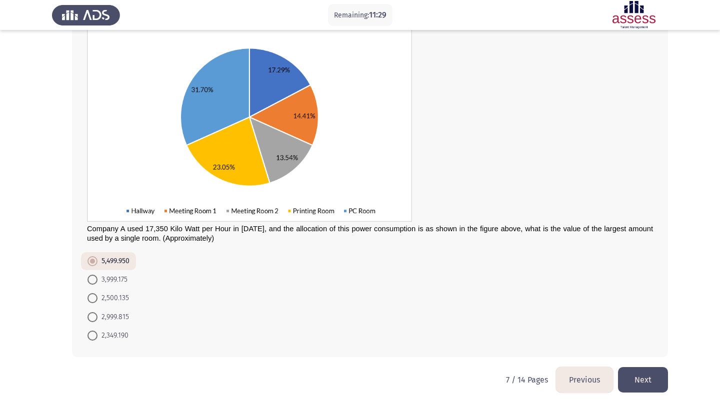
click at [653, 375] on button "Next" at bounding box center [643, 379] width 50 height 25
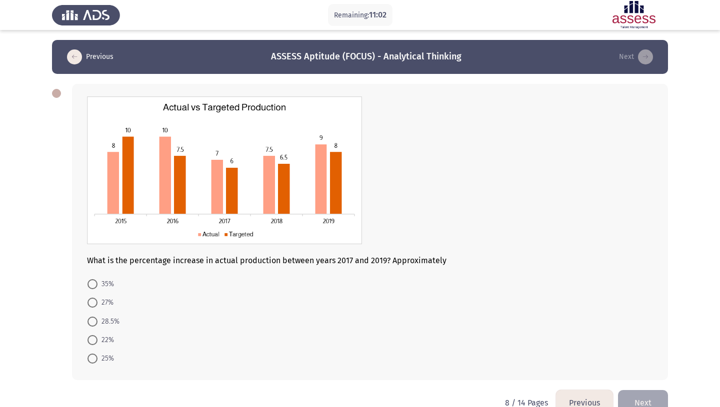
click at [88, 324] on span at bounding box center [92, 322] width 10 height 10
click at [88, 324] on input "28.5%" at bounding box center [92, 322] width 10 height 10
radio input "true"
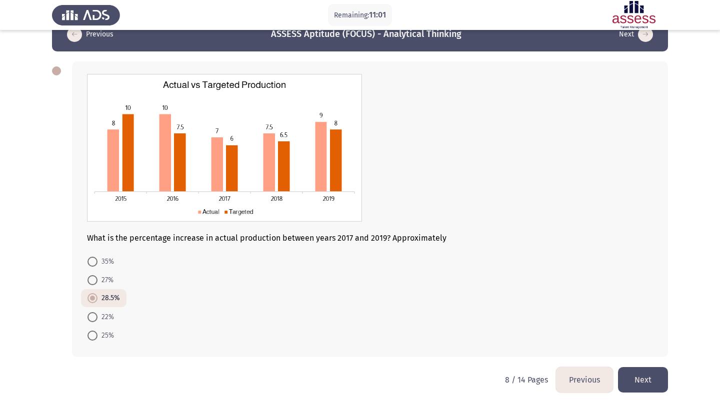
click at [635, 381] on button "Next" at bounding box center [643, 379] width 50 height 25
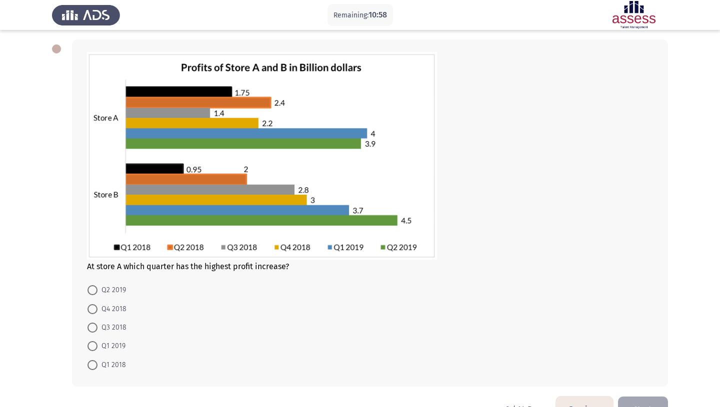
scroll to position [33, 0]
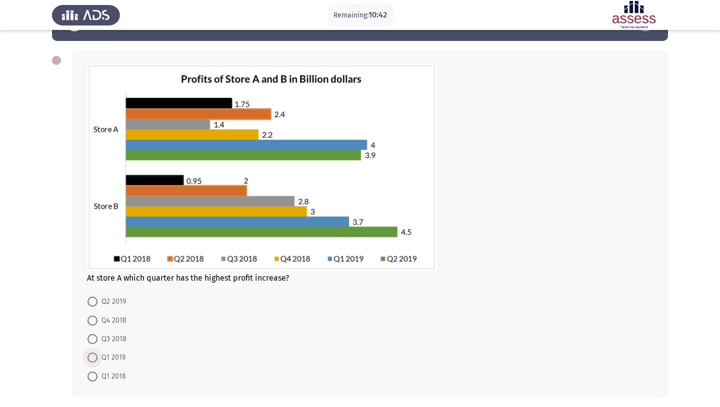
click at [93, 357] on span at bounding box center [92, 358] width 10 height 10
click at [93, 357] on input "Q1 2019" at bounding box center [92, 358] width 10 height 10
radio input "true"
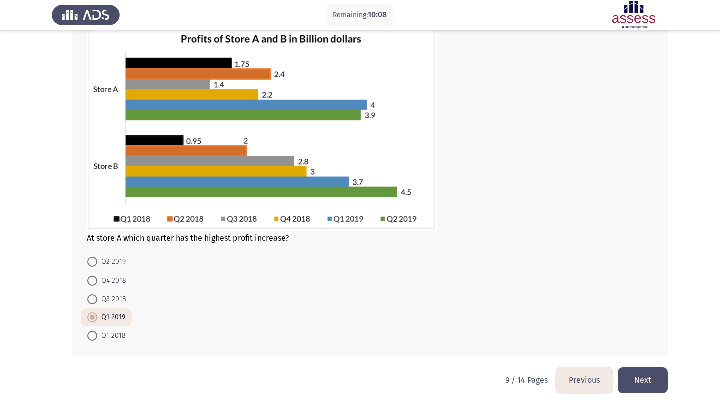
click at [646, 387] on button "Next" at bounding box center [643, 379] width 50 height 25
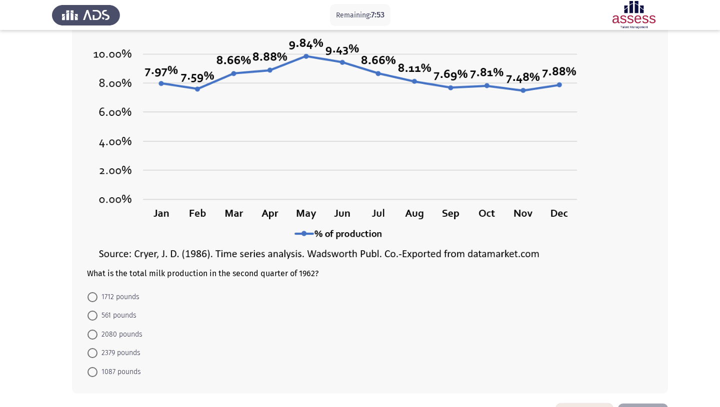
scroll to position [107, 0]
click at [95, 352] on span at bounding box center [92, 353] width 10 height 10
click at [95, 352] on input "2379 pounds" at bounding box center [92, 353] width 10 height 10
radio input "true"
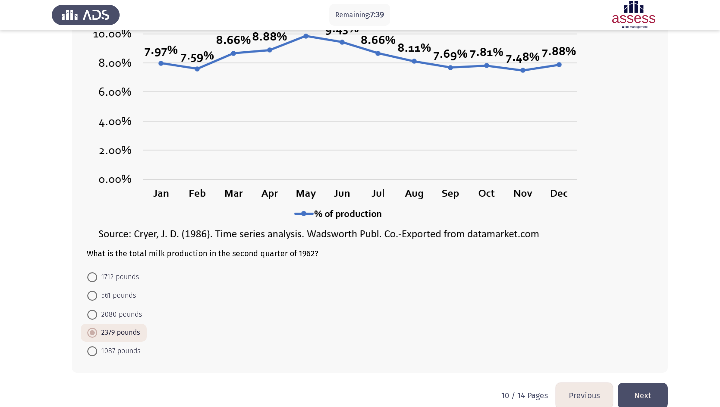
scroll to position [142, 0]
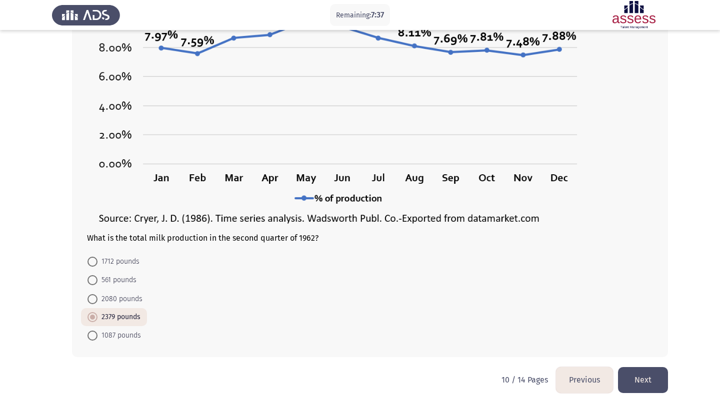
click at [643, 385] on button "Next" at bounding box center [643, 379] width 50 height 25
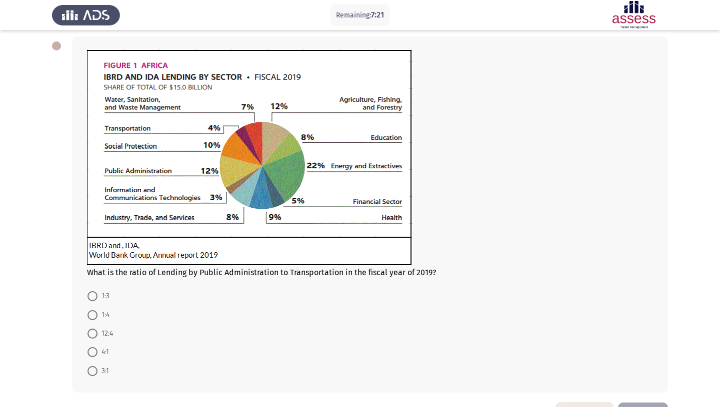
scroll to position [83, 0]
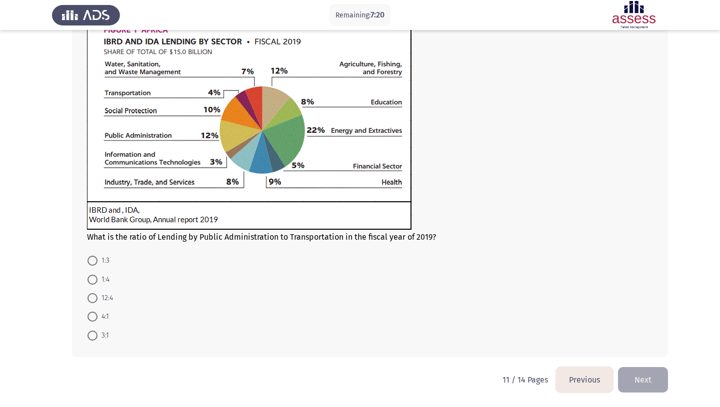
click at [582, 373] on button "Previous" at bounding box center [584, 379] width 57 height 25
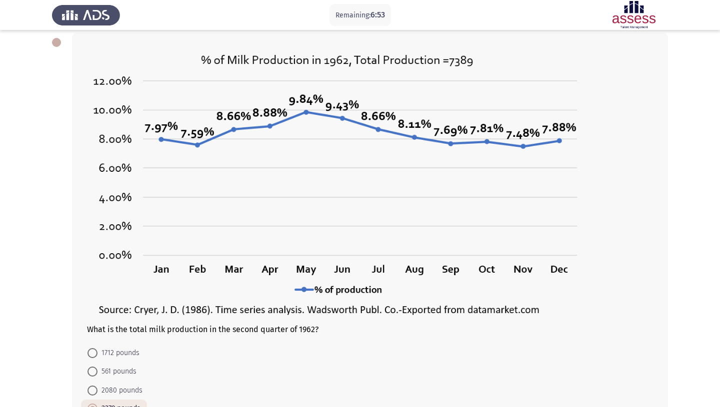
scroll to position [117, 0]
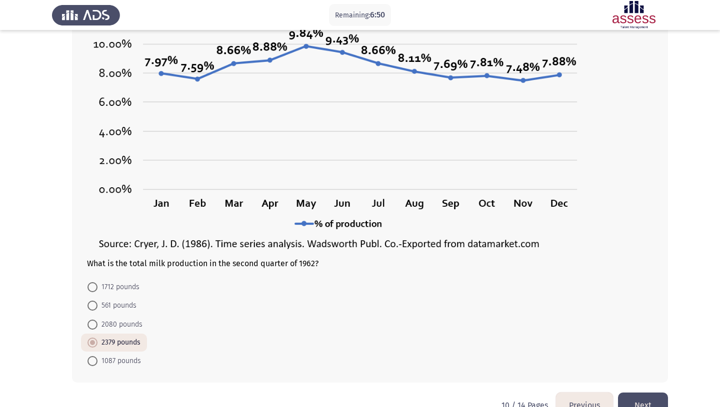
click at [121, 322] on span "2080 pounds" at bounding box center [119, 325] width 45 height 12
click at [97, 322] on input "2080 pounds" at bounding box center [92, 325] width 10 height 10
radio input "true"
click at [658, 398] on button "Next" at bounding box center [643, 405] width 50 height 25
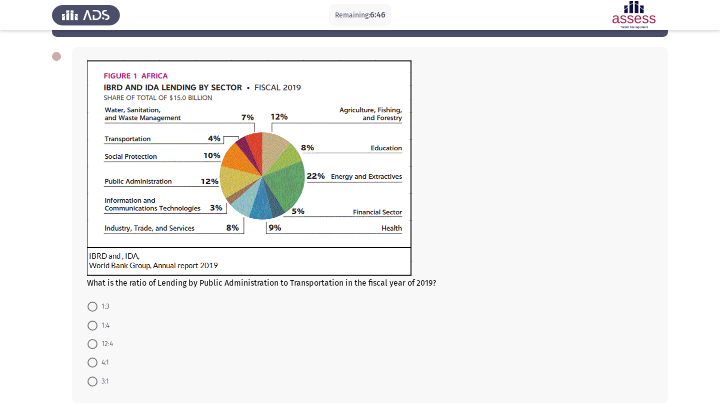
scroll to position [34, 0]
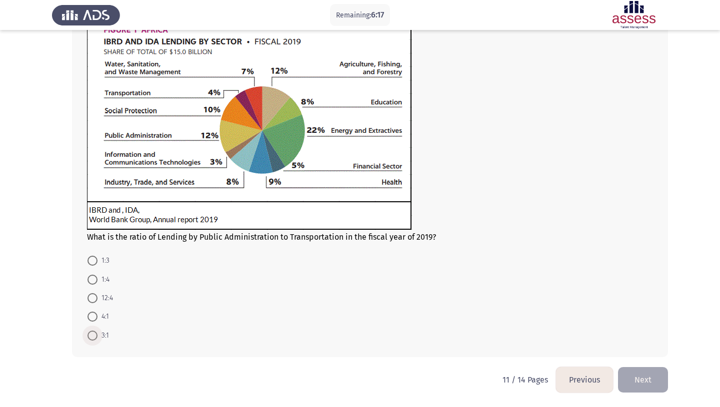
click at [93, 335] on span at bounding box center [92, 336] width 10 height 10
click at [93, 335] on input "3:1" at bounding box center [92, 336] width 10 height 10
radio input "true"
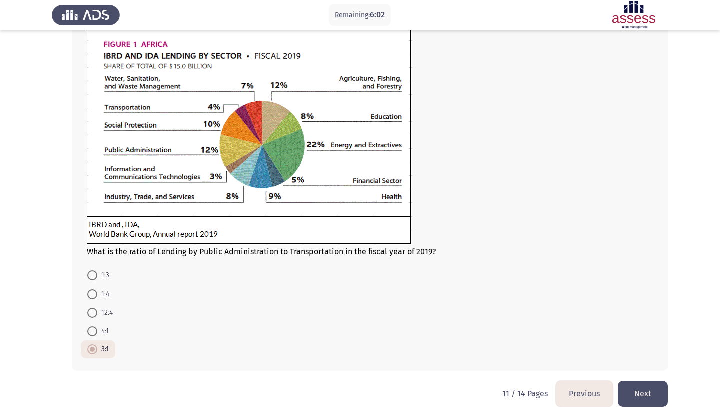
scroll to position [82, 0]
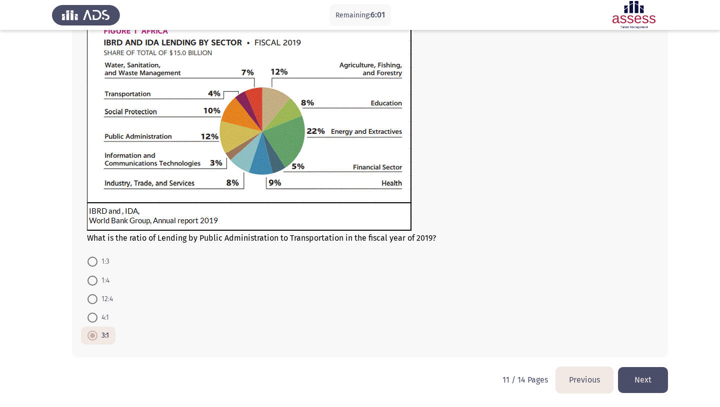
click at [657, 384] on button "Next" at bounding box center [643, 379] width 50 height 25
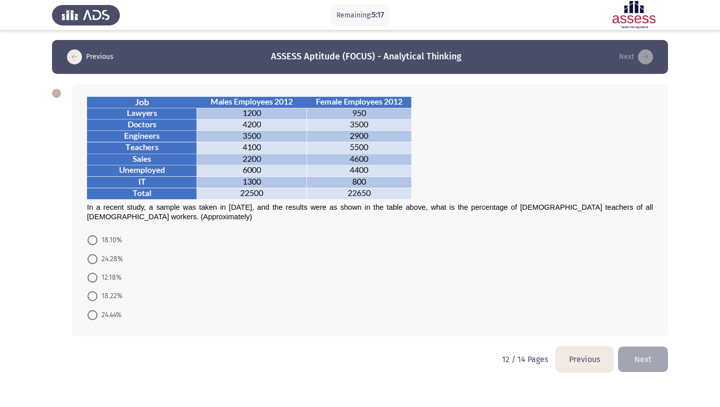
click at [103, 319] on span "24.44%" at bounding box center [109, 315] width 24 height 12
click at [97, 319] on input "24.44%" at bounding box center [92, 315] width 10 height 10
radio input "true"
click at [93, 267] on mat-radio-button "24.28%" at bounding box center [105, 258] width 48 height 18
click at [92, 265] on label "24.28%" at bounding box center [104, 259] width 35 height 12
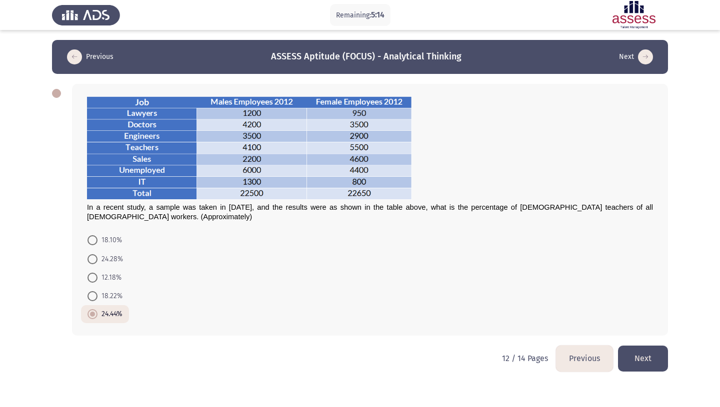
click at [92, 264] on input "24.28%" at bounding box center [92, 259] width 10 height 10
radio input "true"
click at [653, 362] on button "Next" at bounding box center [643, 358] width 50 height 25
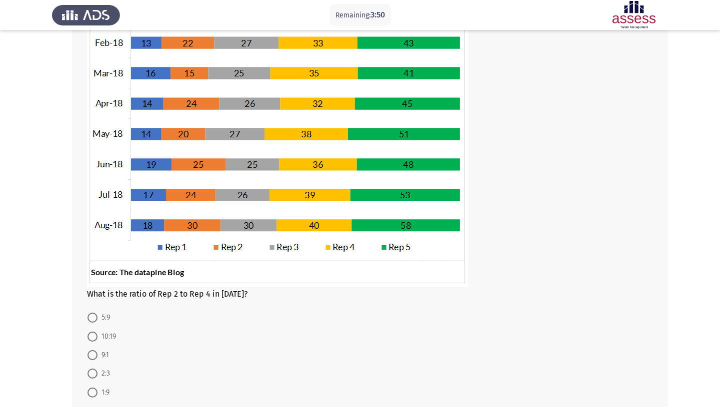
scroll to position [125, 0]
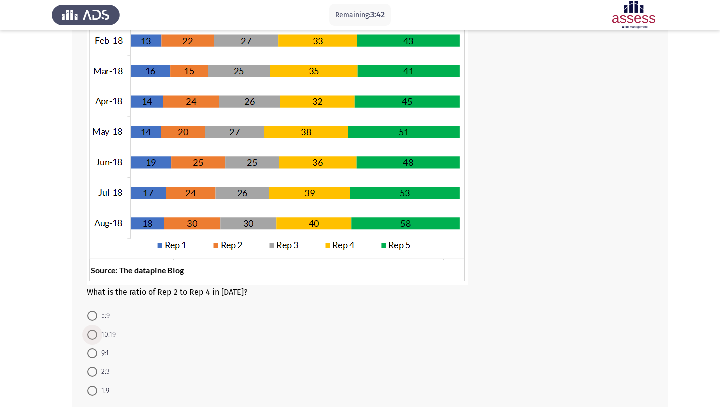
click at [95, 339] on span at bounding box center [92, 335] width 10 height 10
click at [95, 339] on input "10:19" at bounding box center [92, 335] width 10 height 10
radio input "true"
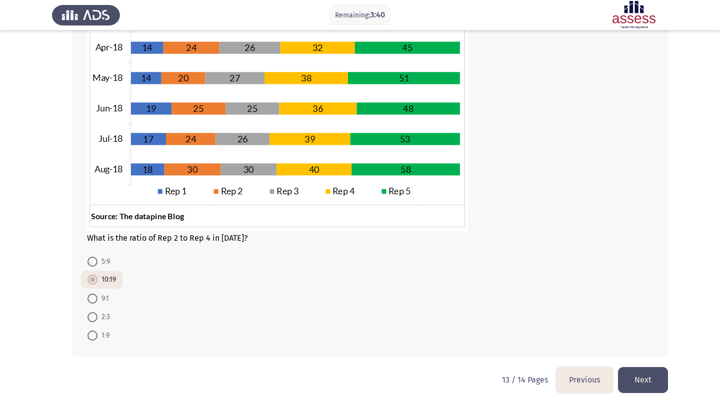
click at [653, 388] on button "Next" at bounding box center [643, 379] width 50 height 25
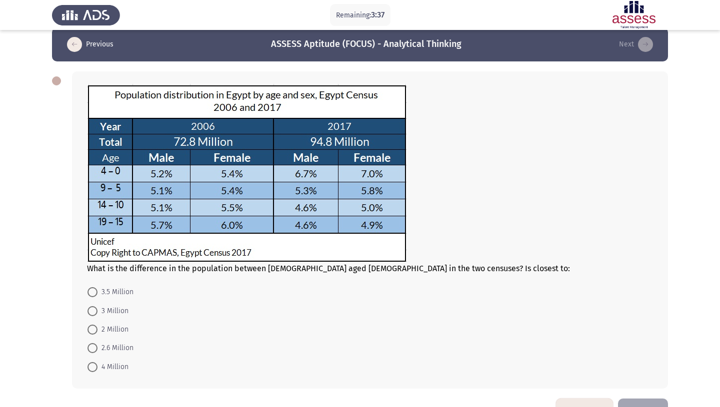
scroll to position [22, 0]
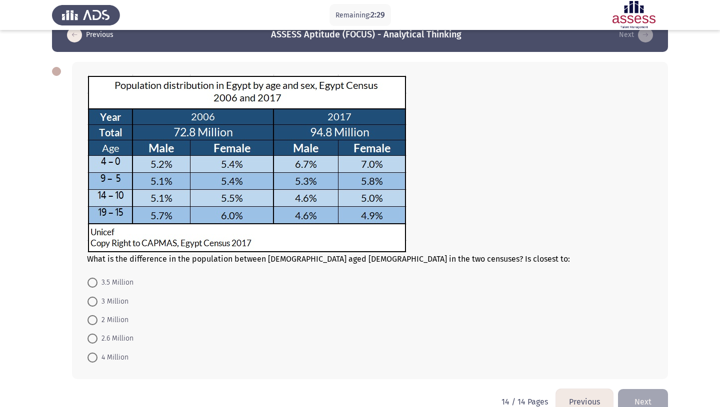
click at [127, 336] on span "2.6 Million" at bounding box center [115, 339] width 36 height 12
click at [97, 336] on input "2.6 Million" at bounding box center [92, 339] width 10 height 10
radio input "true"
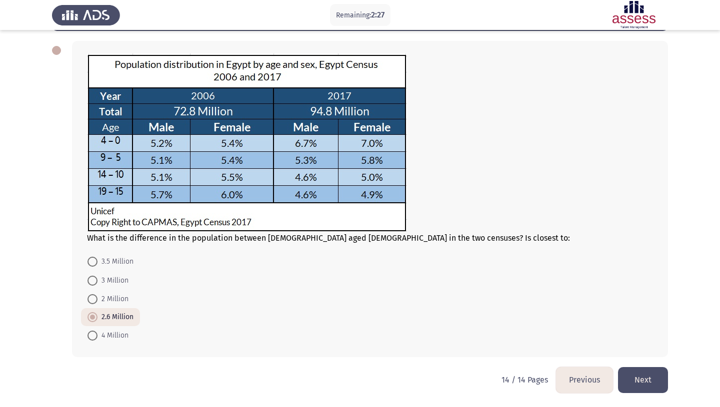
click at [629, 379] on button "Next" at bounding box center [643, 379] width 50 height 25
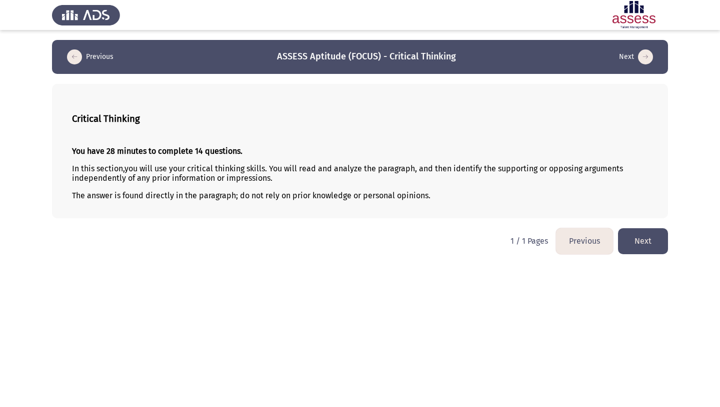
click at [657, 246] on button "Next" at bounding box center [643, 240] width 50 height 25
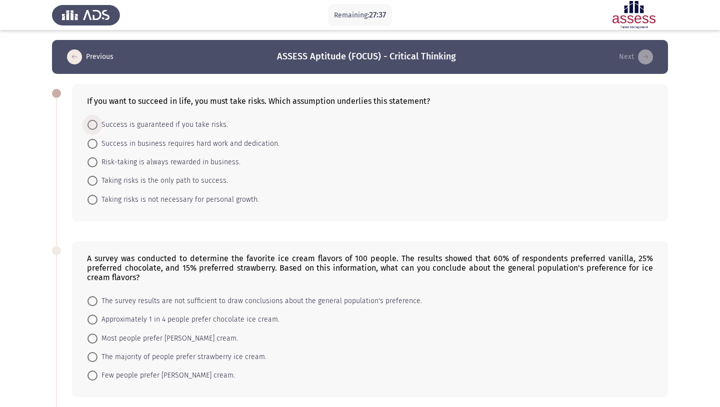
click at [168, 124] on span "Success is guaranteed if you take risks." at bounding box center [162, 125] width 130 height 12
click at [97, 124] on input "Success is guaranteed if you take risks." at bounding box center [92, 125] width 10 height 10
radio input "true"
click at [247, 144] on span "Success in business requires hard work and dedication." at bounding box center [188, 143] width 182 height 12
click at [97, 144] on input "Success in business requires hard work and dedication." at bounding box center [92, 143] width 10 height 10
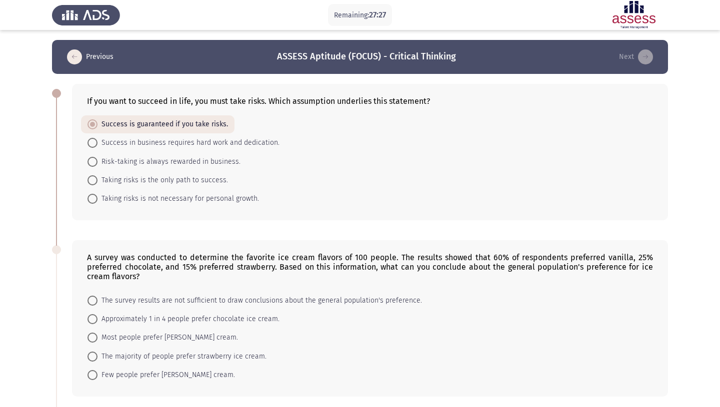
radio input "true"
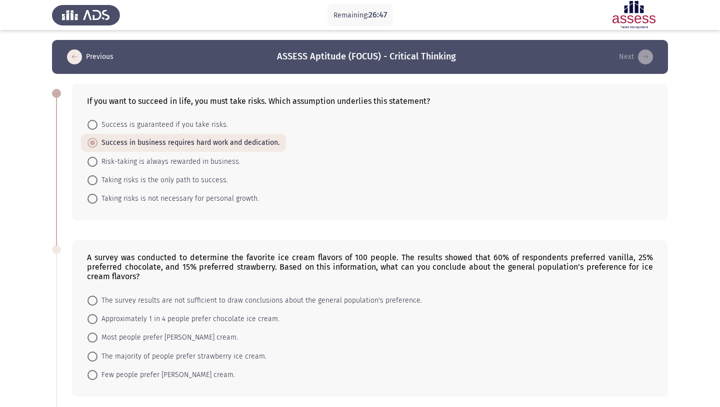
click at [187, 126] on span "Success is guaranteed if you take risks." at bounding box center [162, 125] width 130 height 12
click at [97, 126] on input "Success is guaranteed if you take risks." at bounding box center [92, 125] width 10 height 10
radio input "true"
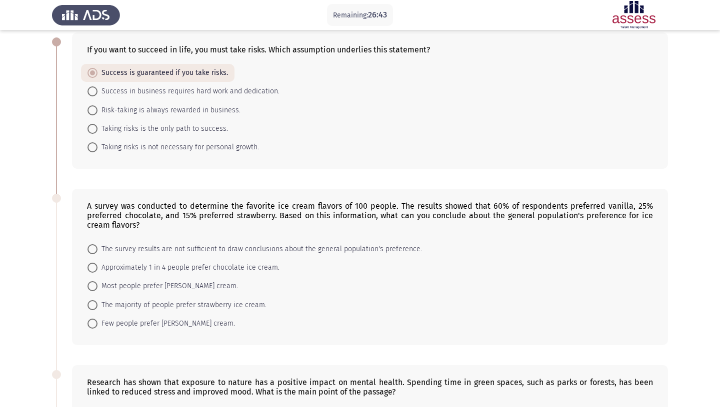
scroll to position [60, 0]
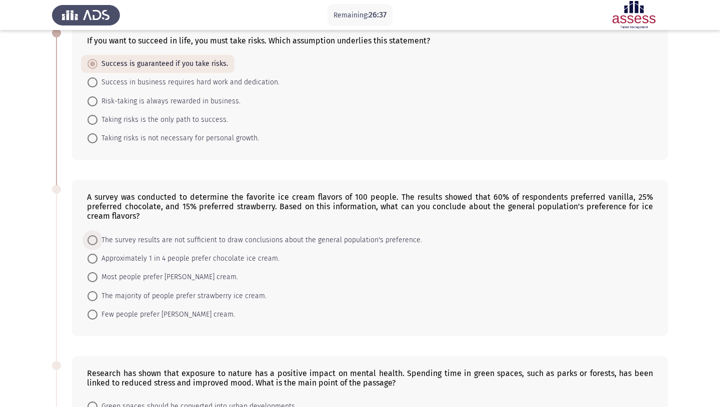
click at [289, 238] on span "The survey results are not sufficient to draw conclusions about the general pop…" at bounding box center [259, 240] width 324 height 12
click at [97, 238] on input "The survey results are not sufficient to draw conclusions about the general pop…" at bounding box center [92, 240] width 10 height 10
radio input "true"
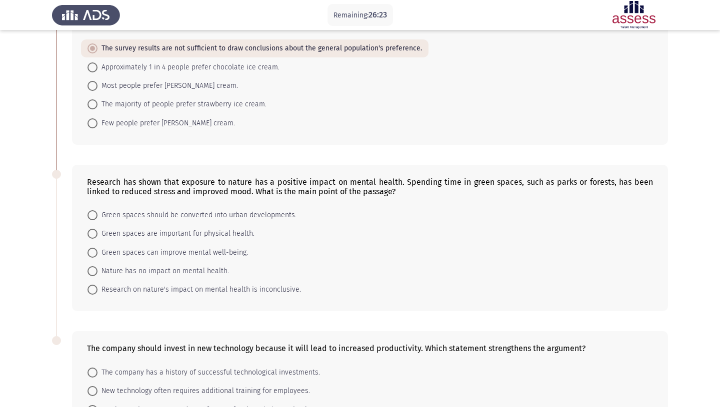
scroll to position [254, 0]
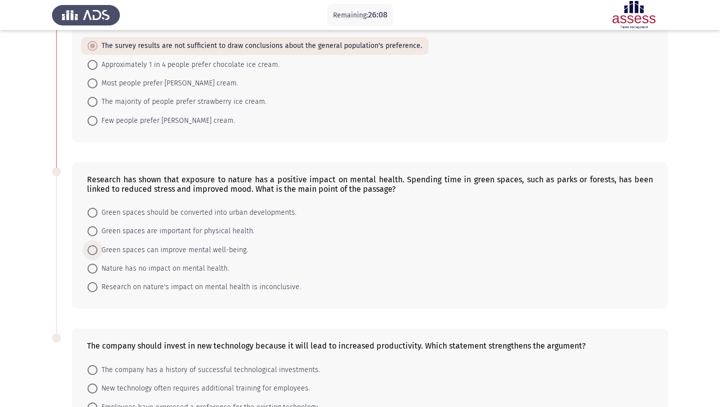
click at [214, 248] on span "Green spaces can improve mental well-being." at bounding box center [172, 250] width 150 height 12
click at [97, 248] on input "Green spaces can improve mental well-being." at bounding box center [92, 250] width 10 height 10
radio input "true"
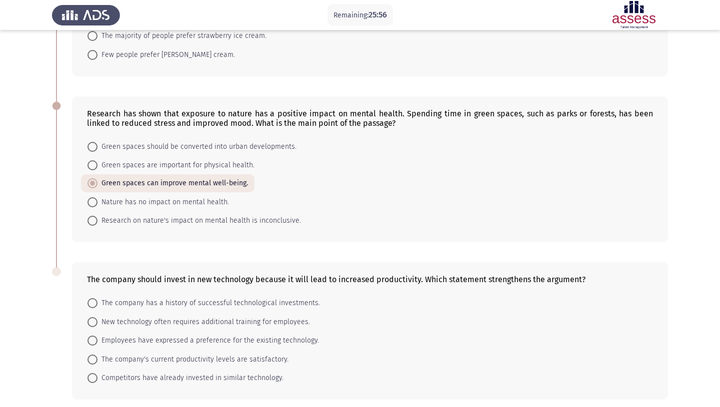
scroll to position [362, 0]
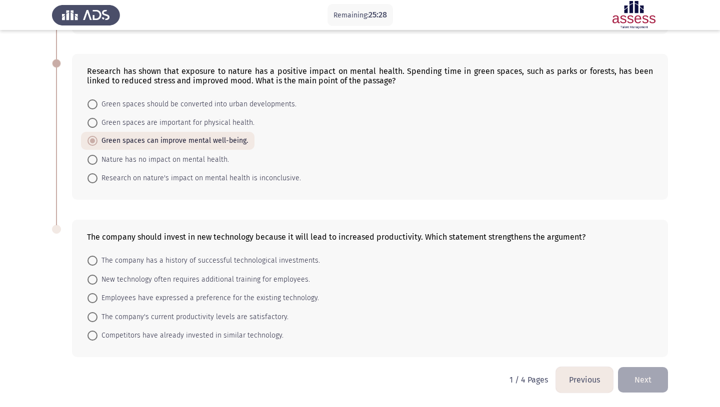
click at [253, 261] on span "The company has a history of successful technological investments." at bounding box center [208, 261] width 222 height 12
click at [97, 261] on input "The company has a history of successful technological investments." at bounding box center [92, 261] width 10 height 10
radio input "true"
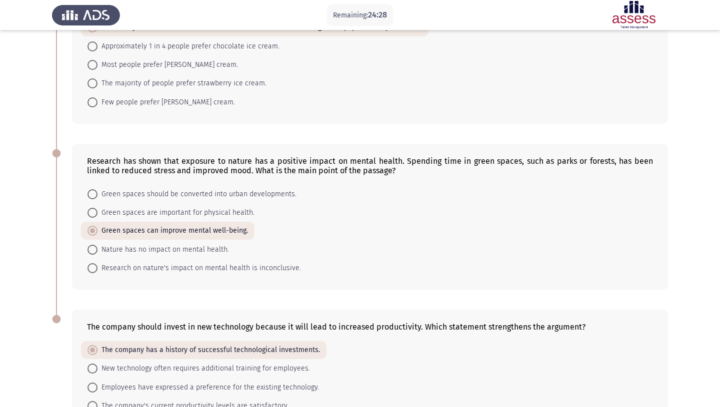
scroll to position [362, 0]
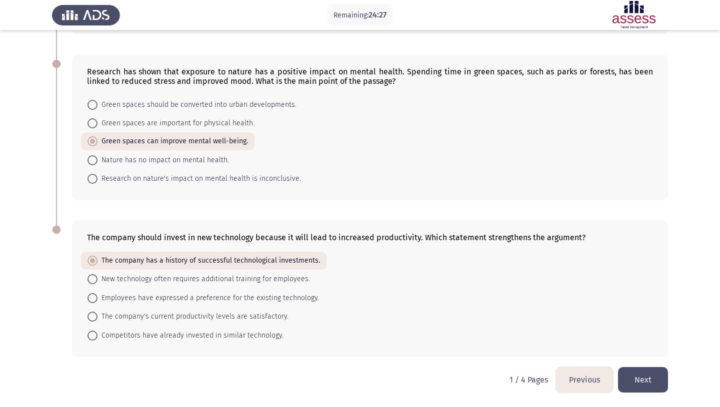
click at [644, 385] on button "Next" at bounding box center [643, 379] width 50 height 25
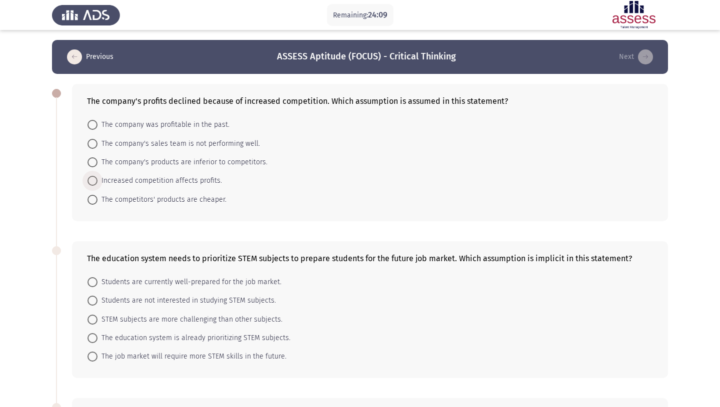
click at [164, 179] on span "Increased competition affects profits." at bounding box center [159, 181] width 124 height 12
click at [97, 179] on input "Increased competition affects profits." at bounding box center [92, 181] width 10 height 10
radio input "true"
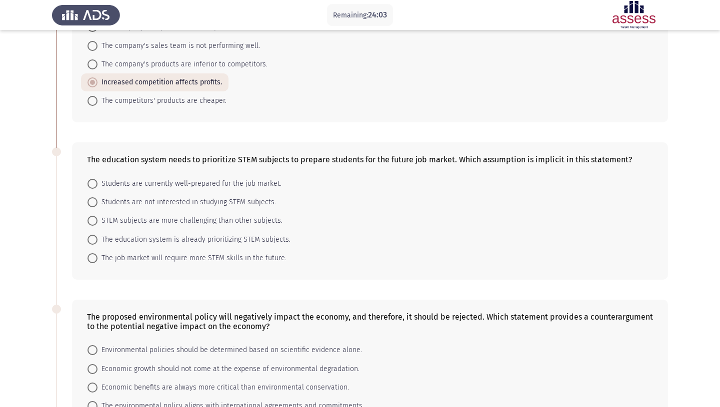
scroll to position [134, 0]
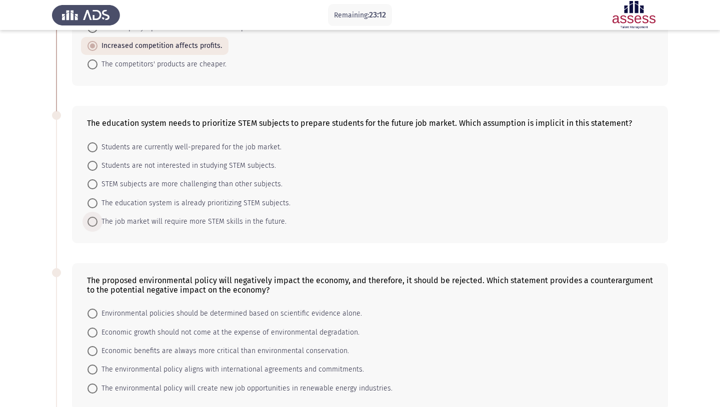
click at [221, 223] on span "The job market will require more STEM skills in the future." at bounding box center [191, 222] width 189 height 12
click at [97, 223] on input "The job market will require more STEM skills in the future." at bounding box center [92, 222] width 10 height 10
radio input "true"
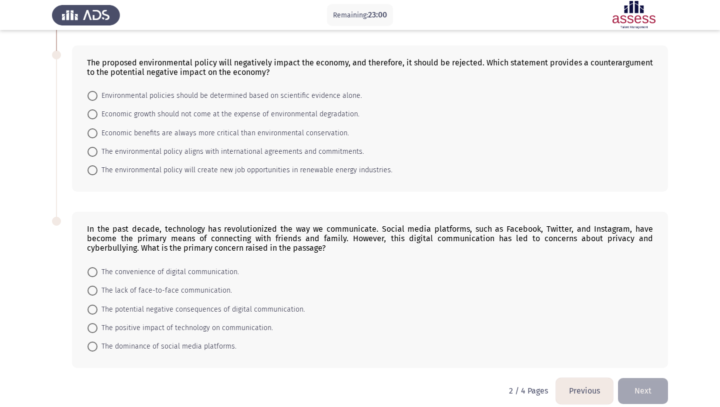
scroll to position [363, 0]
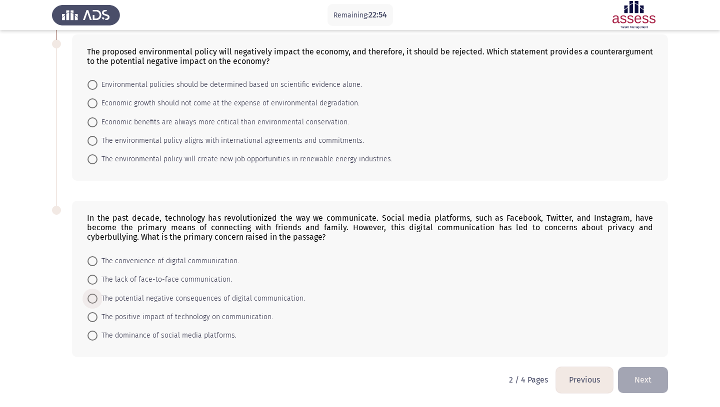
click at [203, 293] on span "The potential negative consequences of digital communication." at bounding box center [200, 299] width 207 height 12
click at [97, 294] on input "The potential negative consequences of digital communication." at bounding box center [92, 299] width 10 height 10
radio input "true"
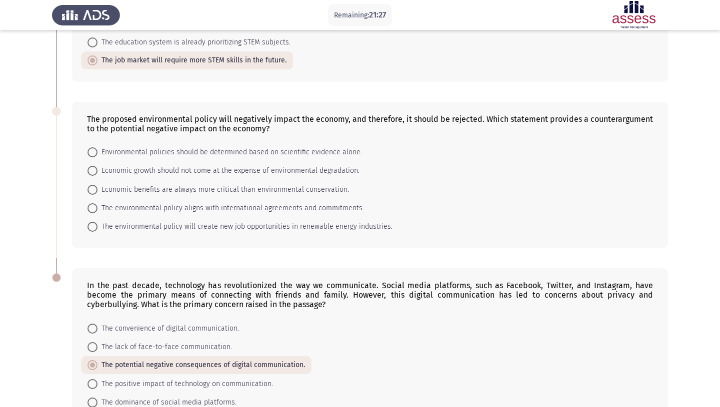
scroll to position [316, 0]
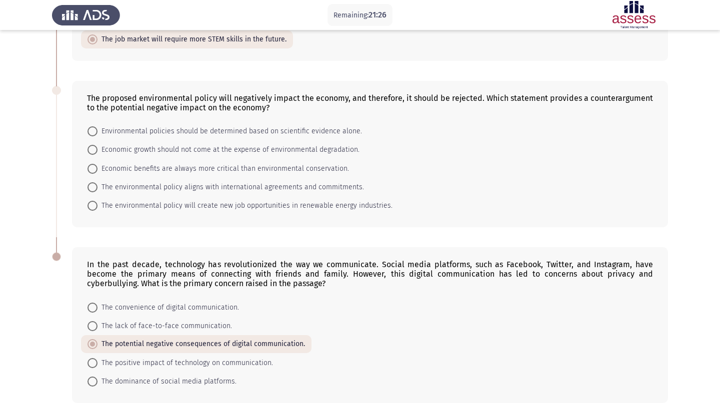
click at [205, 186] on span "The environmental policy aligns with international agreements and commitments." at bounding box center [230, 187] width 266 height 12
click at [97, 186] on input "The environmental policy aligns with international agreements and commitments." at bounding box center [92, 187] width 10 height 10
radio input "true"
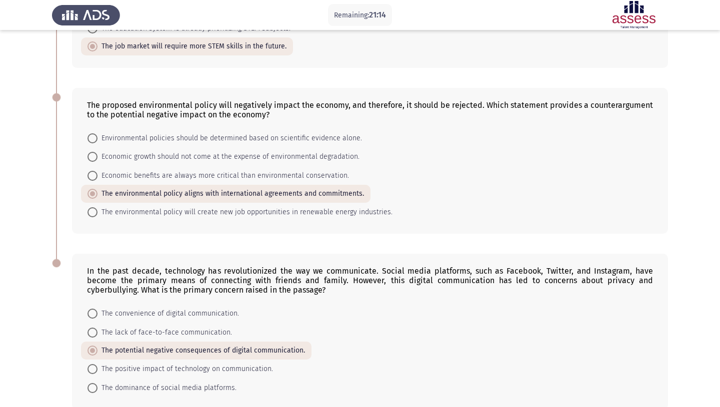
scroll to position [320, 0]
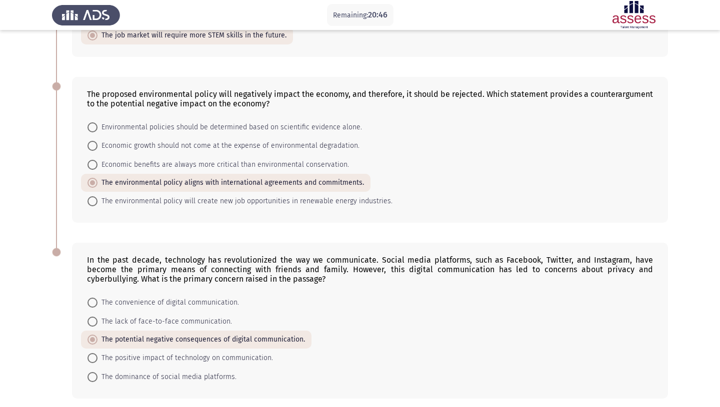
click at [321, 202] on span "The environmental policy will create new job opportunities in renewable energy …" at bounding box center [244, 201] width 295 height 12
click at [97, 202] on input "The environmental policy will create new job opportunities in renewable energy …" at bounding box center [92, 201] width 10 height 10
radio input "true"
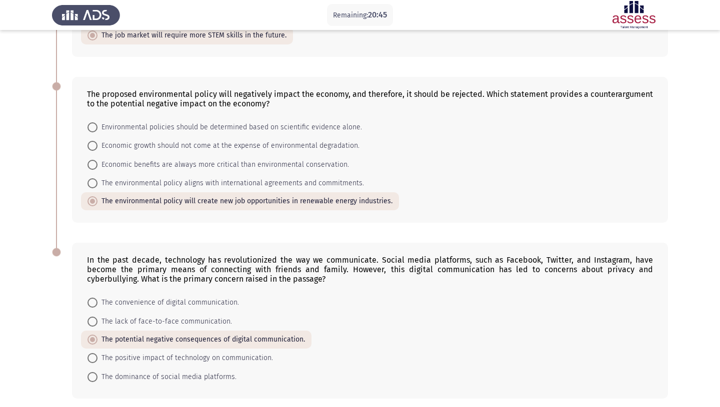
scroll to position [362, 0]
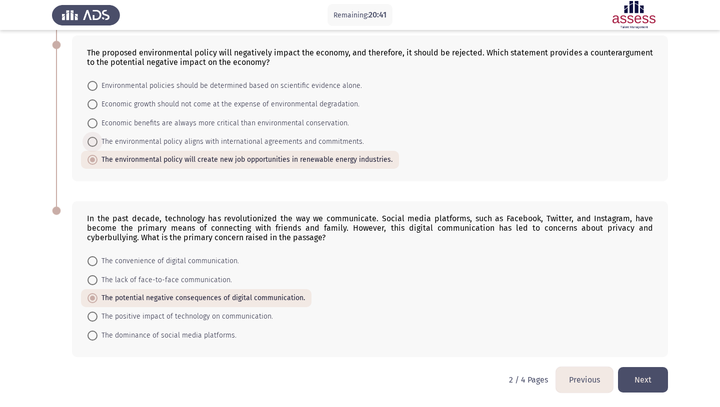
click at [277, 141] on span "The environmental policy aligns with international agreements and commitments." at bounding box center [230, 142] width 266 height 12
click at [97, 141] on input "The environmental policy aligns with international agreements and commitments." at bounding box center [92, 142] width 10 height 10
radio input "true"
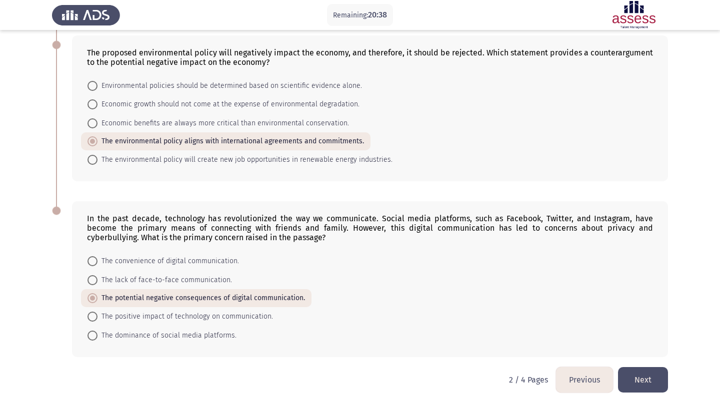
click at [637, 377] on button "Next" at bounding box center [643, 379] width 50 height 25
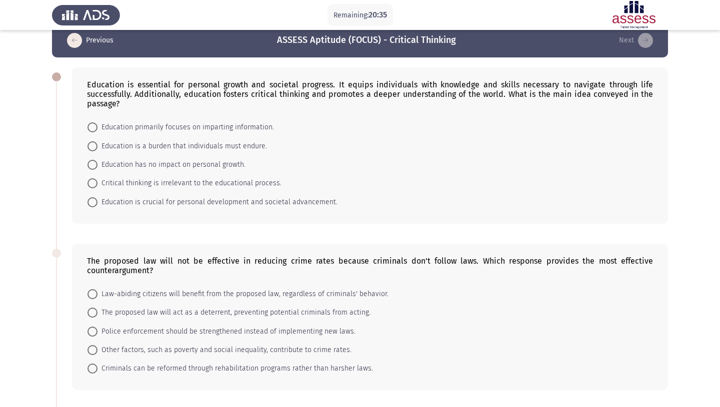
scroll to position [0, 0]
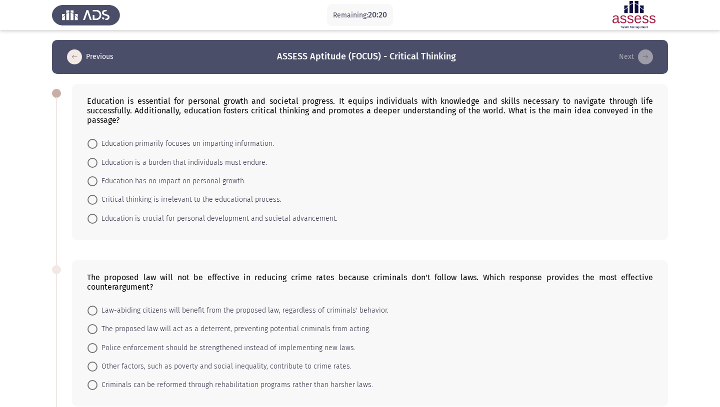
click at [222, 219] on span "Education is crucial for personal development and societal advancement." at bounding box center [217, 219] width 240 height 12
click at [97, 219] on input "Education is crucial for personal development and societal advancement." at bounding box center [92, 219] width 10 height 10
radio input "true"
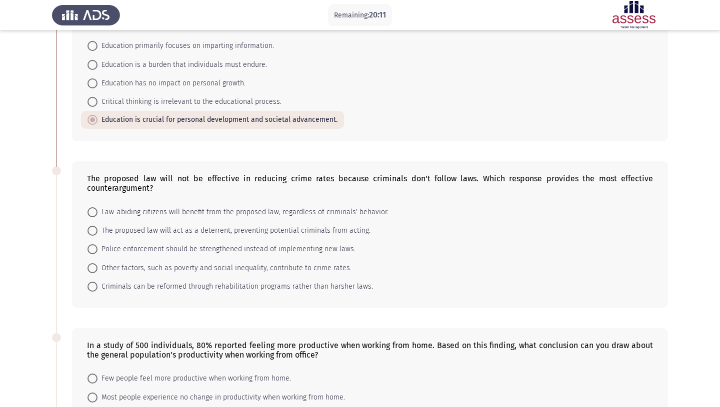
scroll to position [130, 0]
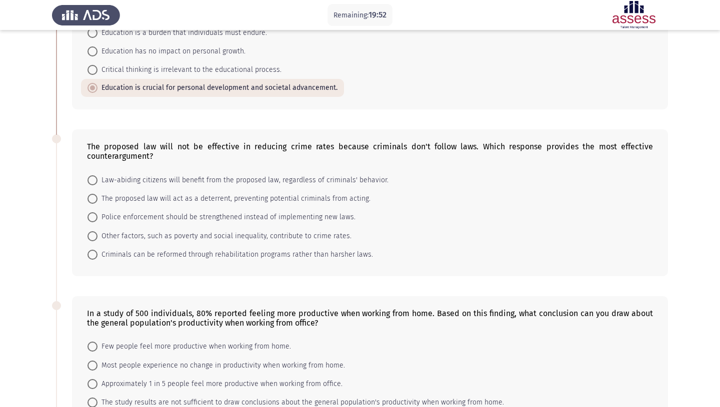
click at [307, 200] on span "The proposed law will act as a deterrent, preventing potential criminals from a…" at bounding box center [233, 199] width 273 height 12
click at [97, 200] on input "The proposed law will act as a deterrent, preventing potential criminals from a…" at bounding box center [92, 199] width 10 height 10
radio input "true"
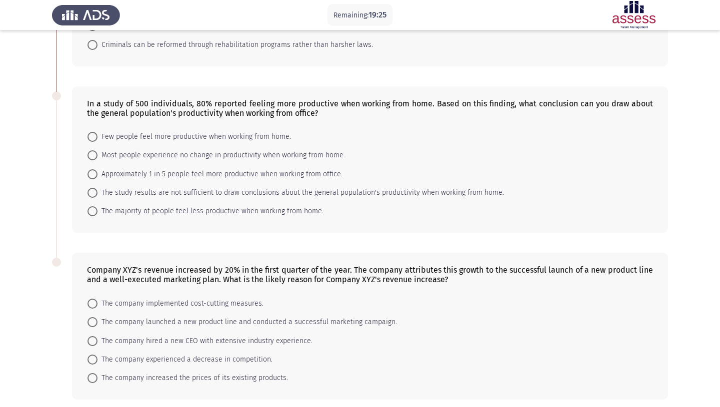
scroll to position [340, 0]
click at [208, 173] on span "Approximately 1 in 5 people feel more productive when working from office." at bounding box center [219, 174] width 245 height 12
click at [97, 173] on input "Approximately 1 in 5 people feel more productive when working from office." at bounding box center [92, 174] width 10 height 10
radio input "true"
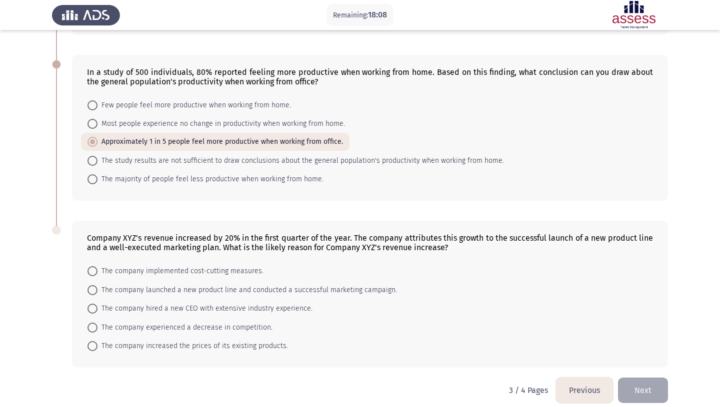
scroll to position [381, 0]
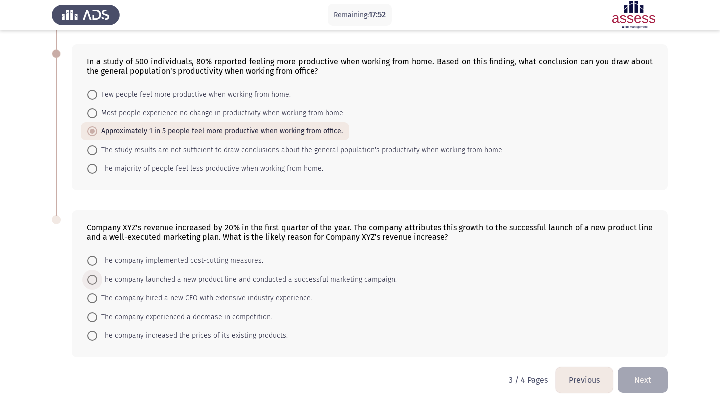
click at [273, 278] on span "The company launched a new product line and conducted a successful marketing ca…" at bounding box center [246, 280] width 299 height 12
click at [97, 278] on input "The company launched a new product line and conducted a successful marketing ca…" at bounding box center [92, 280] width 10 height 10
radio input "true"
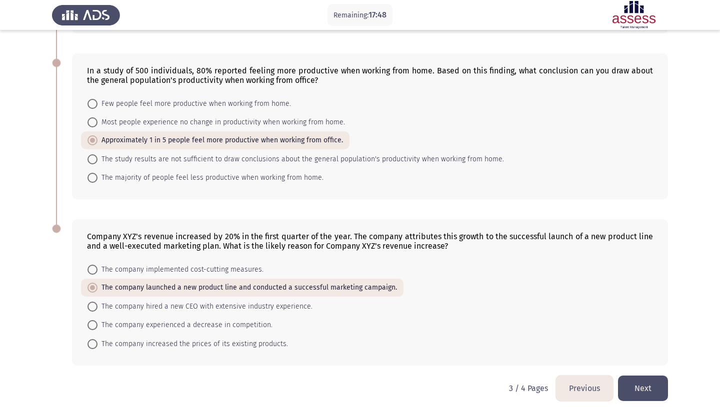
scroll to position [381, 0]
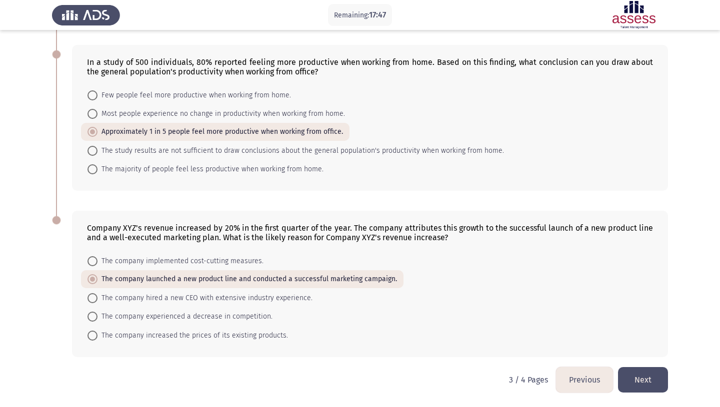
click at [655, 389] on button "Next" at bounding box center [643, 379] width 50 height 25
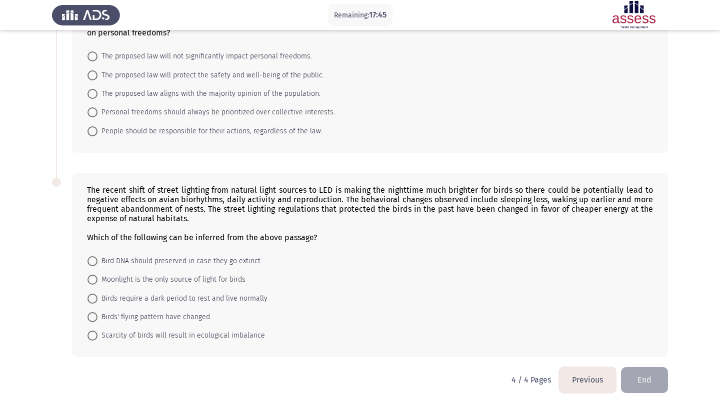
scroll to position [0, 0]
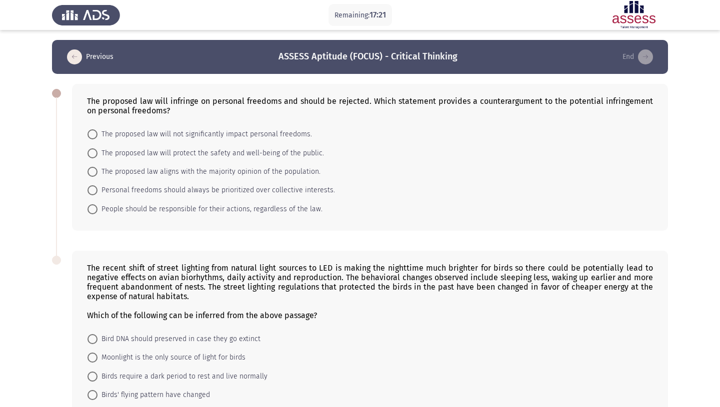
click at [279, 164] on mat-radio-button "The proposed law aligns with the majority opinion of the population." at bounding box center [204, 171] width 246 height 18
click at [284, 174] on span "The proposed law aligns with the majority opinion of the population." at bounding box center [208, 172] width 223 height 12
click at [97, 174] on input "The proposed law aligns with the majority opinion of the population." at bounding box center [92, 172] width 10 height 10
radio input "true"
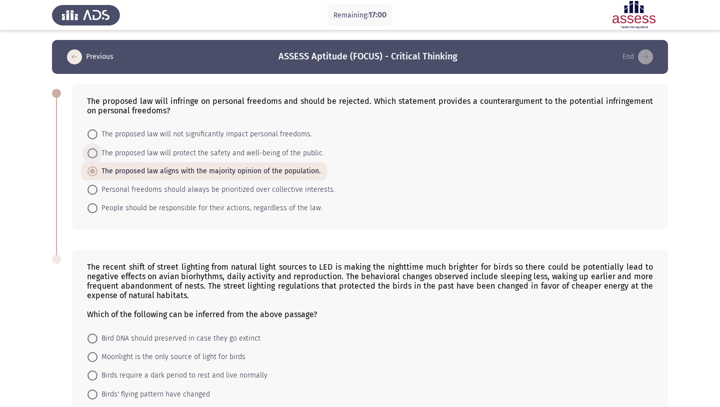
click at [267, 151] on span "The proposed law will protect the safety and well-being of the public." at bounding box center [210, 153] width 226 height 12
click at [97, 151] on input "The proposed law will protect the safety and well-being of the public." at bounding box center [92, 153] width 10 height 10
radio input "true"
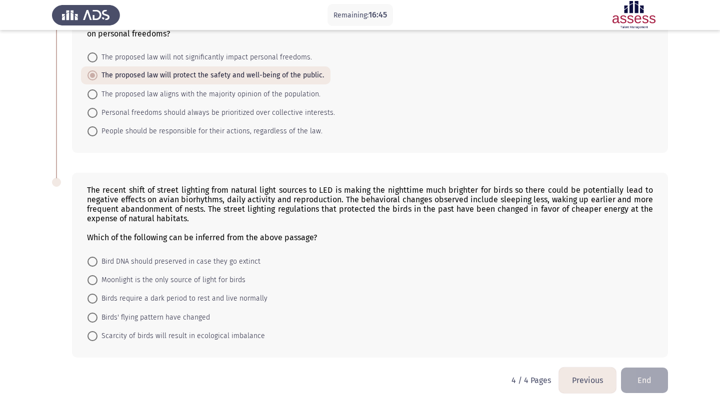
scroll to position [77, 0]
click at [267, 300] on mat-radio-button "Birds require a dark period to rest and live normally" at bounding box center [177, 298] width 193 height 18
click at [217, 305] on mat-radio-button "Birds require a dark period to rest and live normally" at bounding box center [177, 298] width 193 height 18
click at [207, 299] on span "Birds require a dark period to rest and live normally" at bounding box center [182, 298] width 170 height 12
click at [97, 299] on input "Birds require a dark period to rest and live normally" at bounding box center [92, 298] width 10 height 10
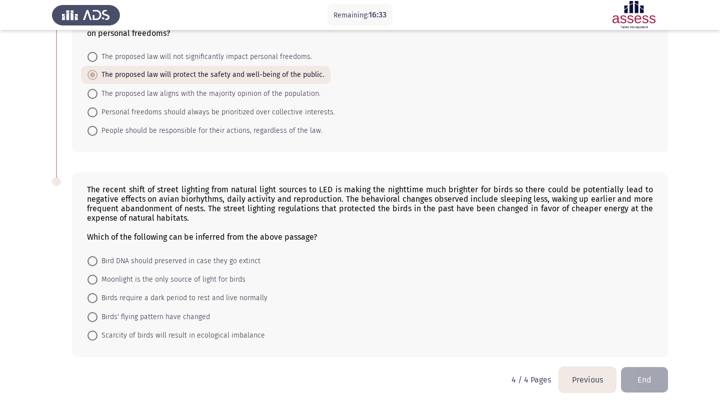
radio input "true"
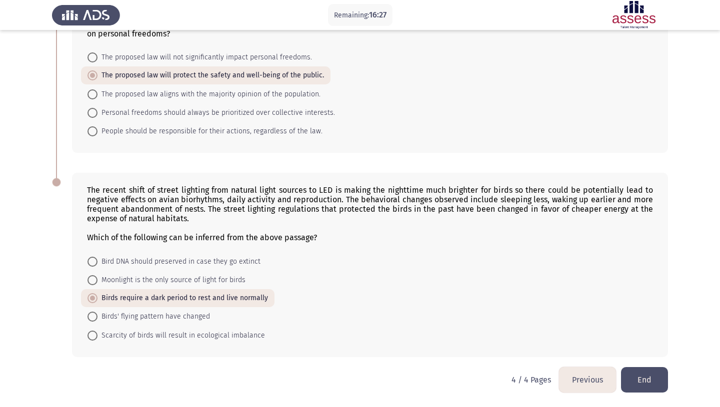
click at [657, 384] on button "End" at bounding box center [644, 379] width 47 height 25
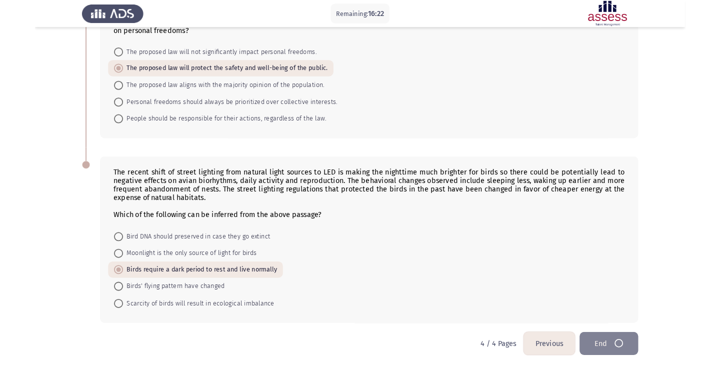
scroll to position [0, 0]
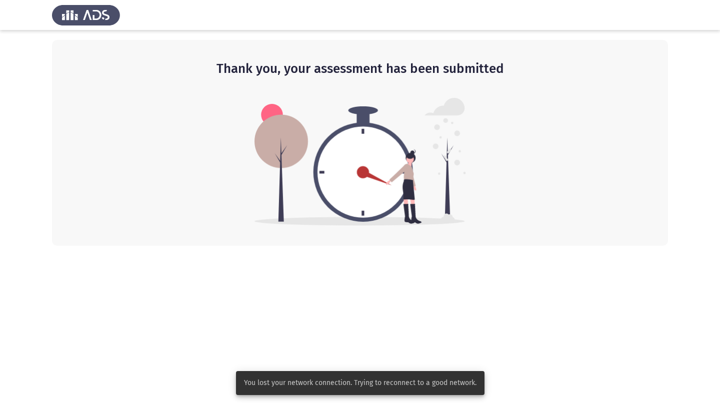
click at [423, 246] on html "Thank you, your assessment has been submitted You lost your network connection.…" at bounding box center [360, 123] width 720 height 246
click at [712, 109] on app-default-page "Thank you, your assessment has been submitted" at bounding box center [360, 123] width 720 height 246
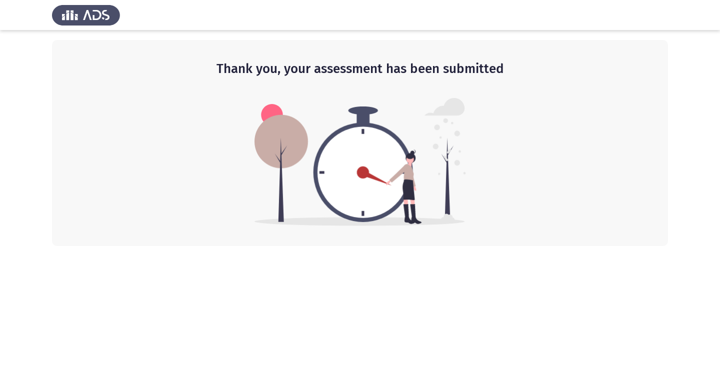
click at [235, 89] on div "Thank you, your assessment has been submitted" at bounding box center [360, 143] width 616 height 206
